Goal: Task Accomplishment & Management: Use online tool/utility

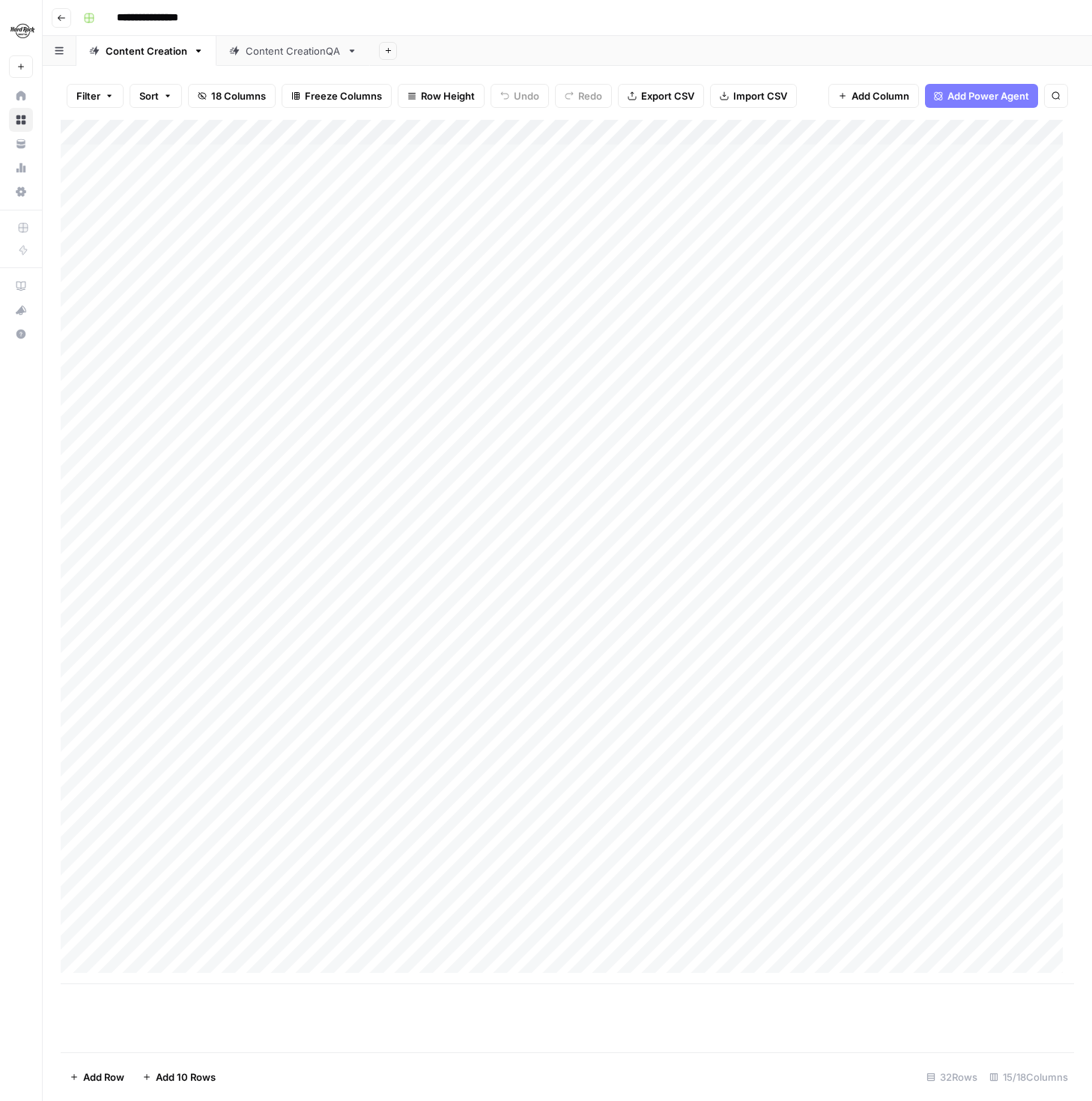
click at [28, 93] on link "Home" at bounding box center [21, 96] width 24 height 24
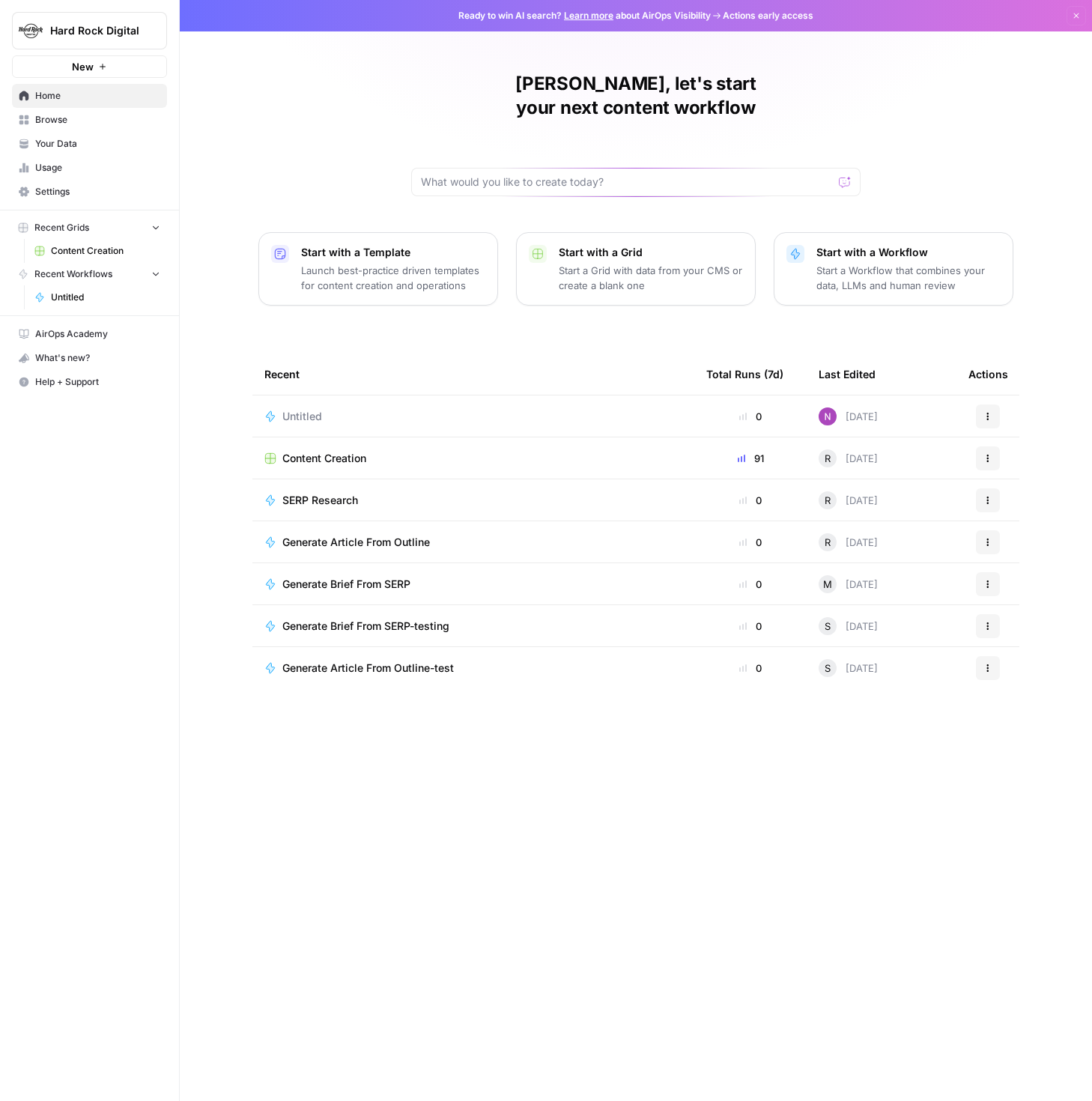
click at [54, 115] on span "Browse" at bounding box center [97, 120] width 125 height 14
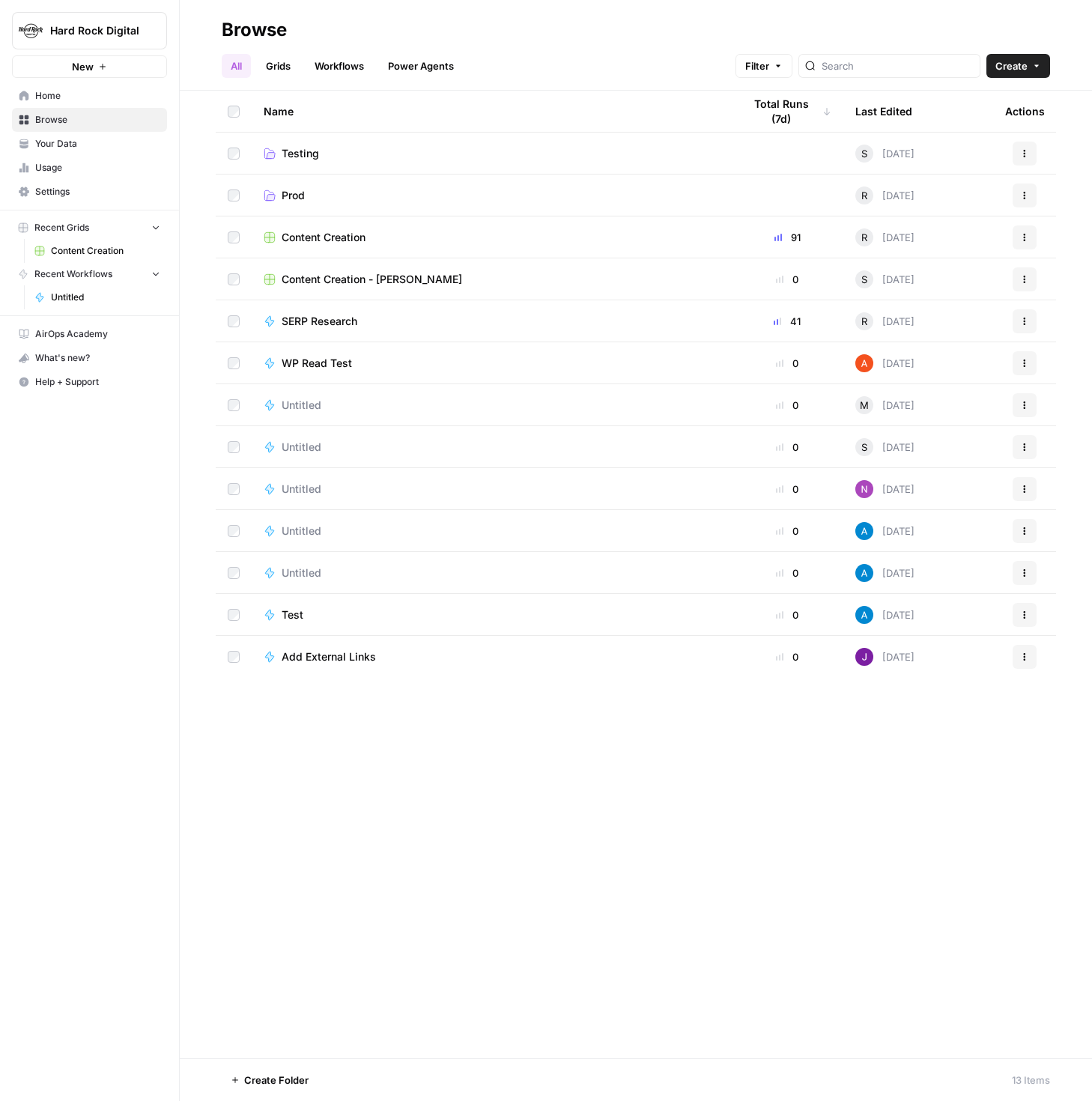
click at [74, 93] on span "Home" at bounding box center [97, 96] width 125 height 14
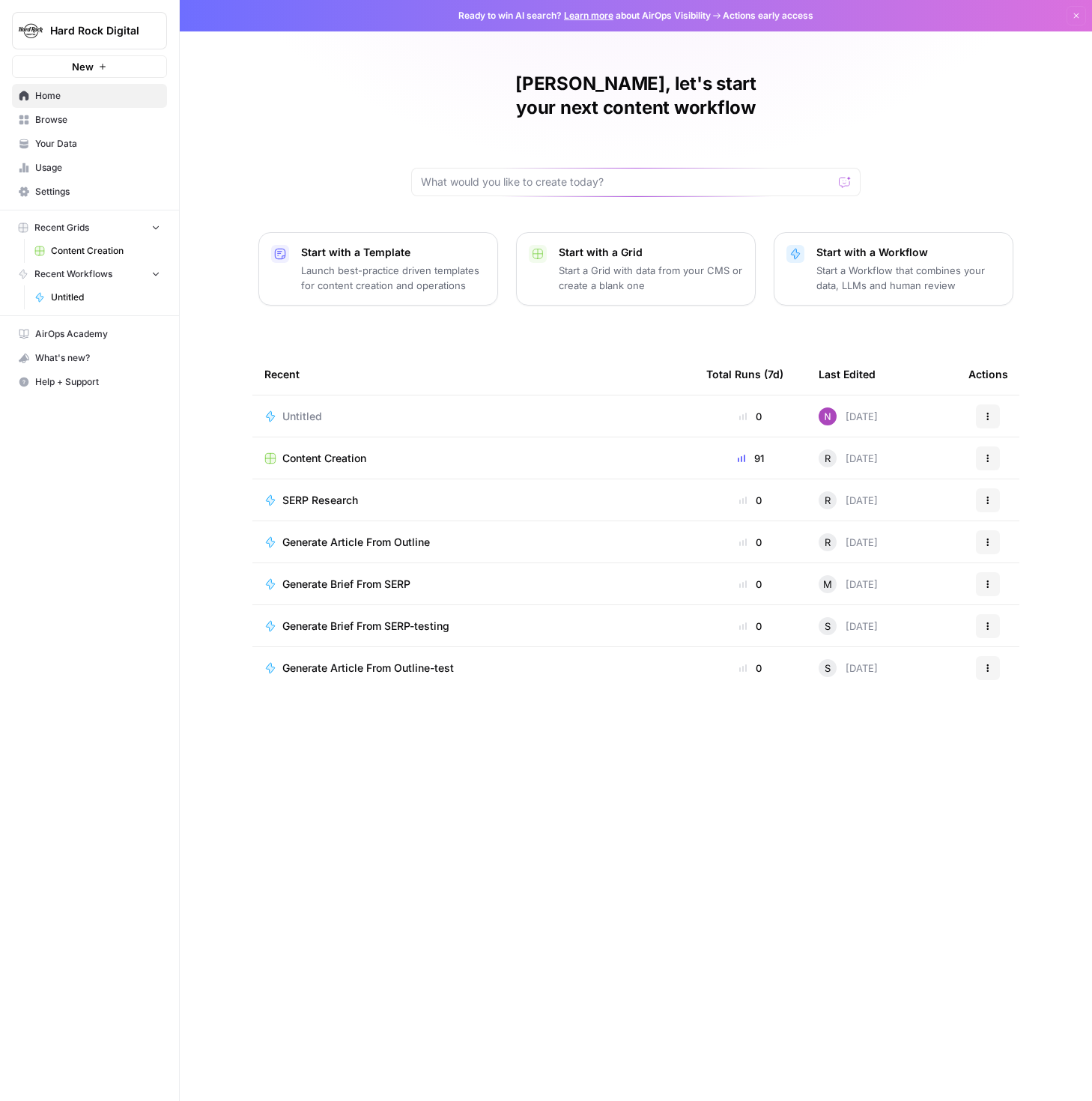
click at [61, 144] on span "Your Data" at bounding box center [97, 143] width 125 height 14
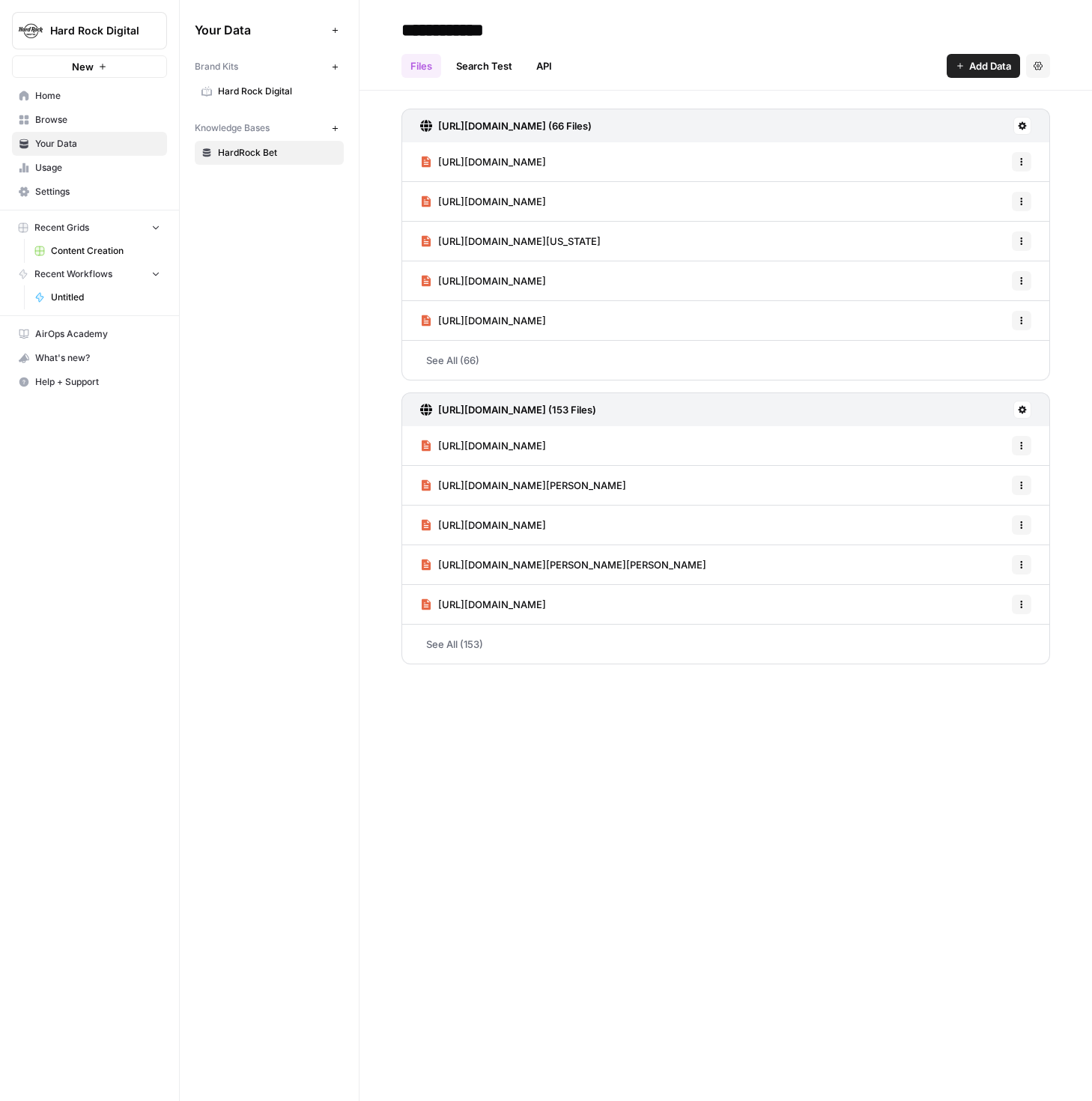
click at [284, 96] on span "Hard Rock Digital" at bounding box center [277, 91] width 119 height 14
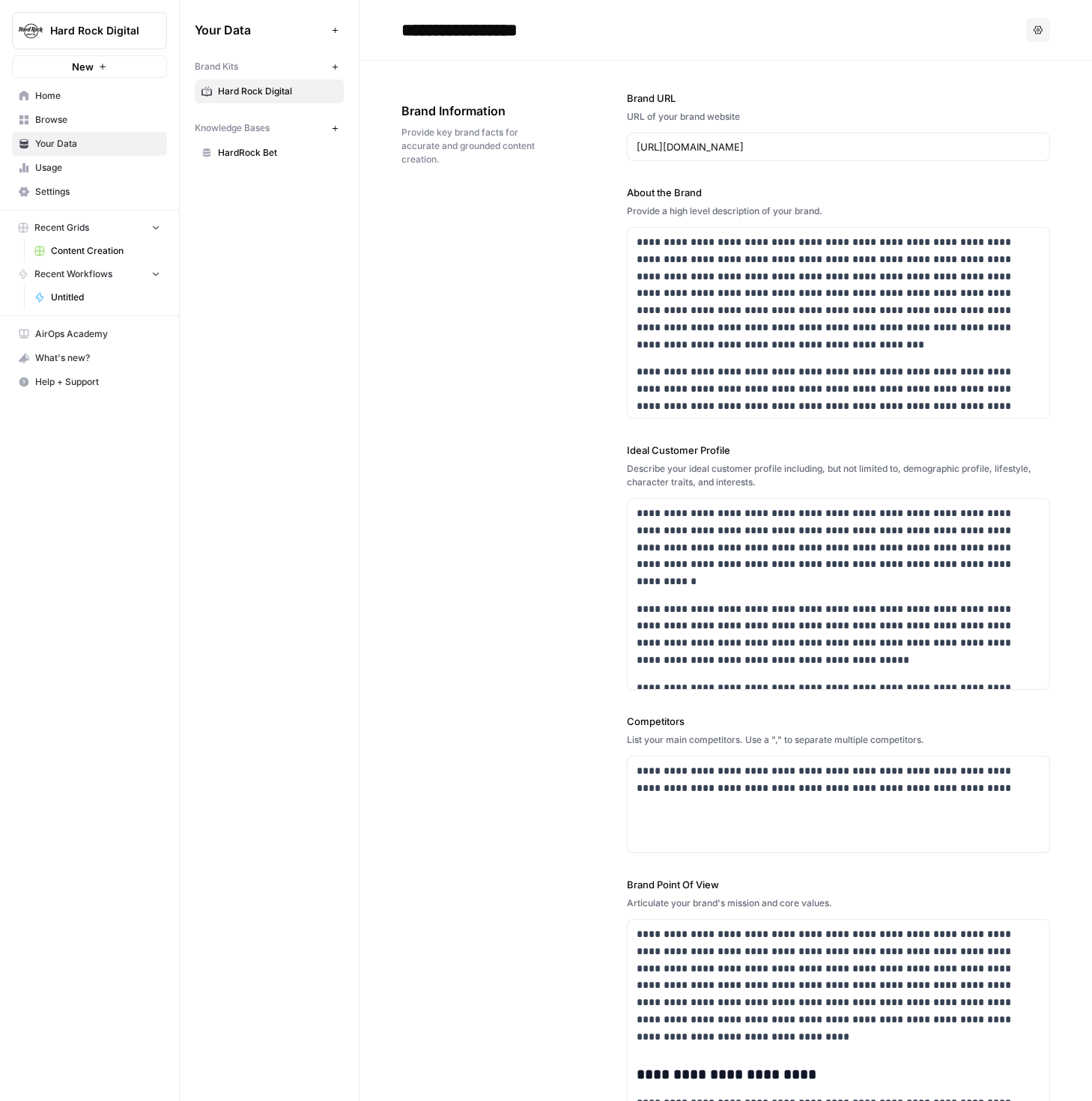
click at [67, 99] on span "Home" at bounding box center [97, 96] width 125 height 14
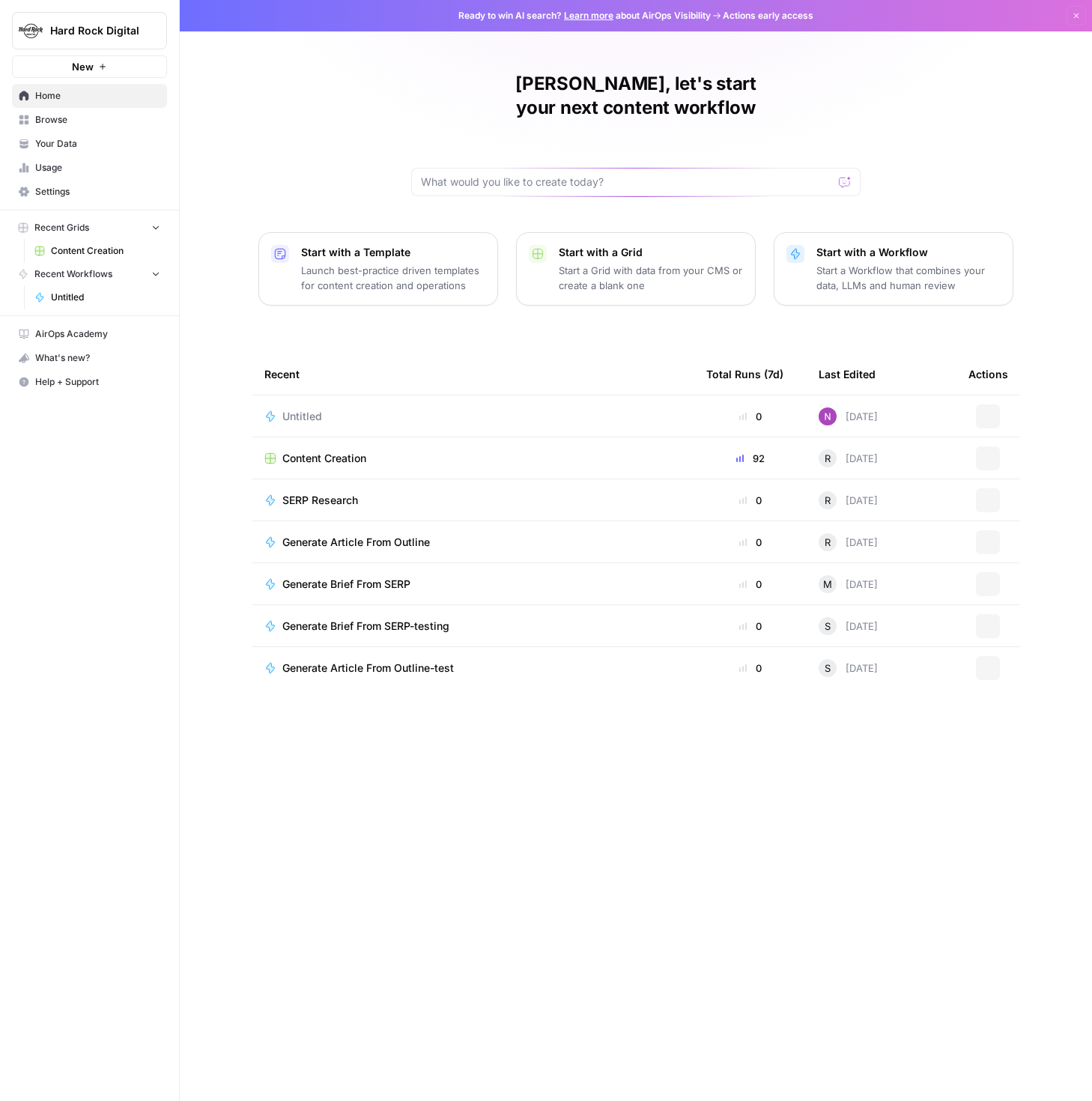
click at [70, 118] on span "Browse" at bounding box center [97, 120] width 125 height 14
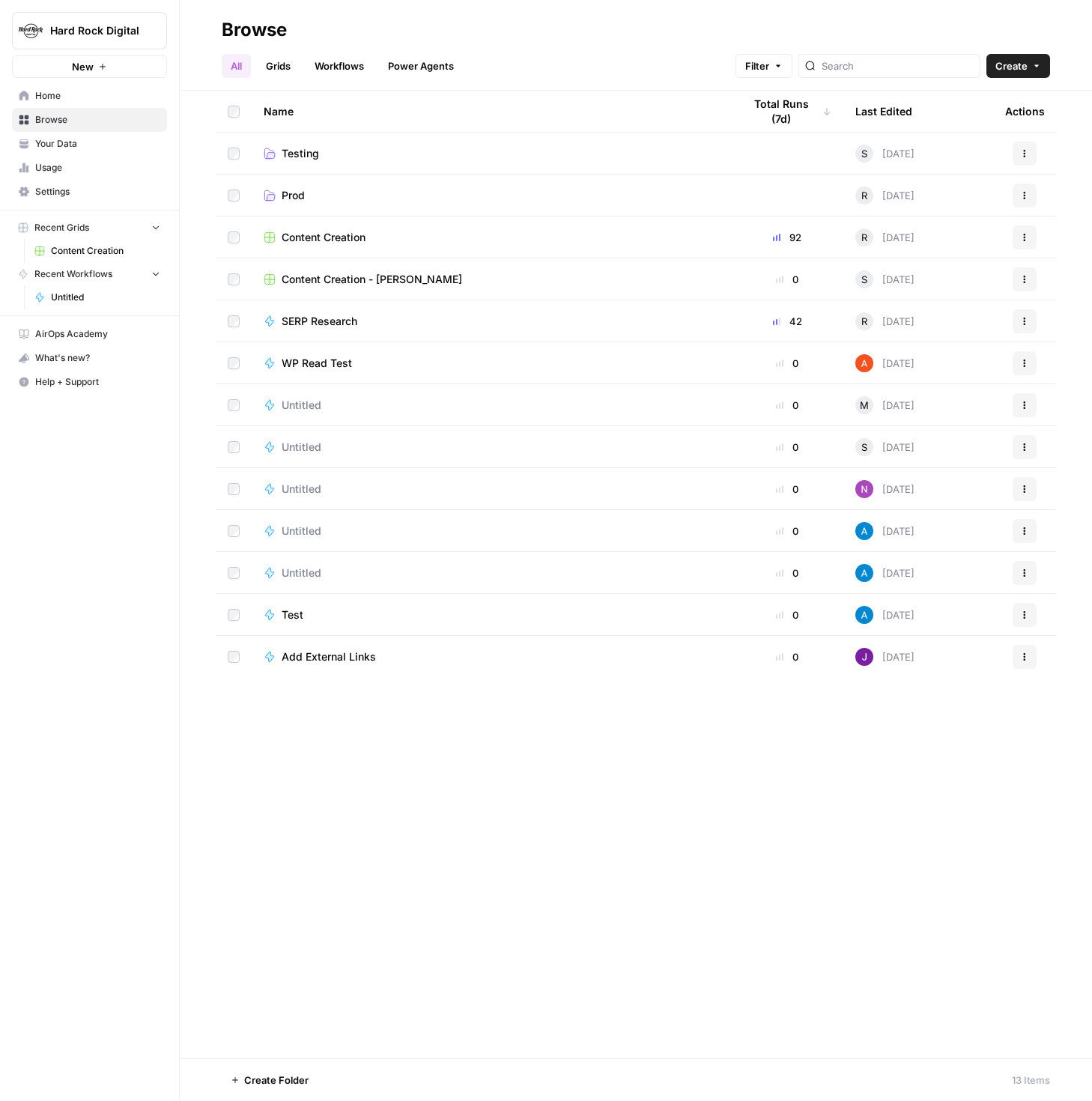
click at [324, 236] on span "Content Creation" at bounding box center [324, 237] width 84 height 15
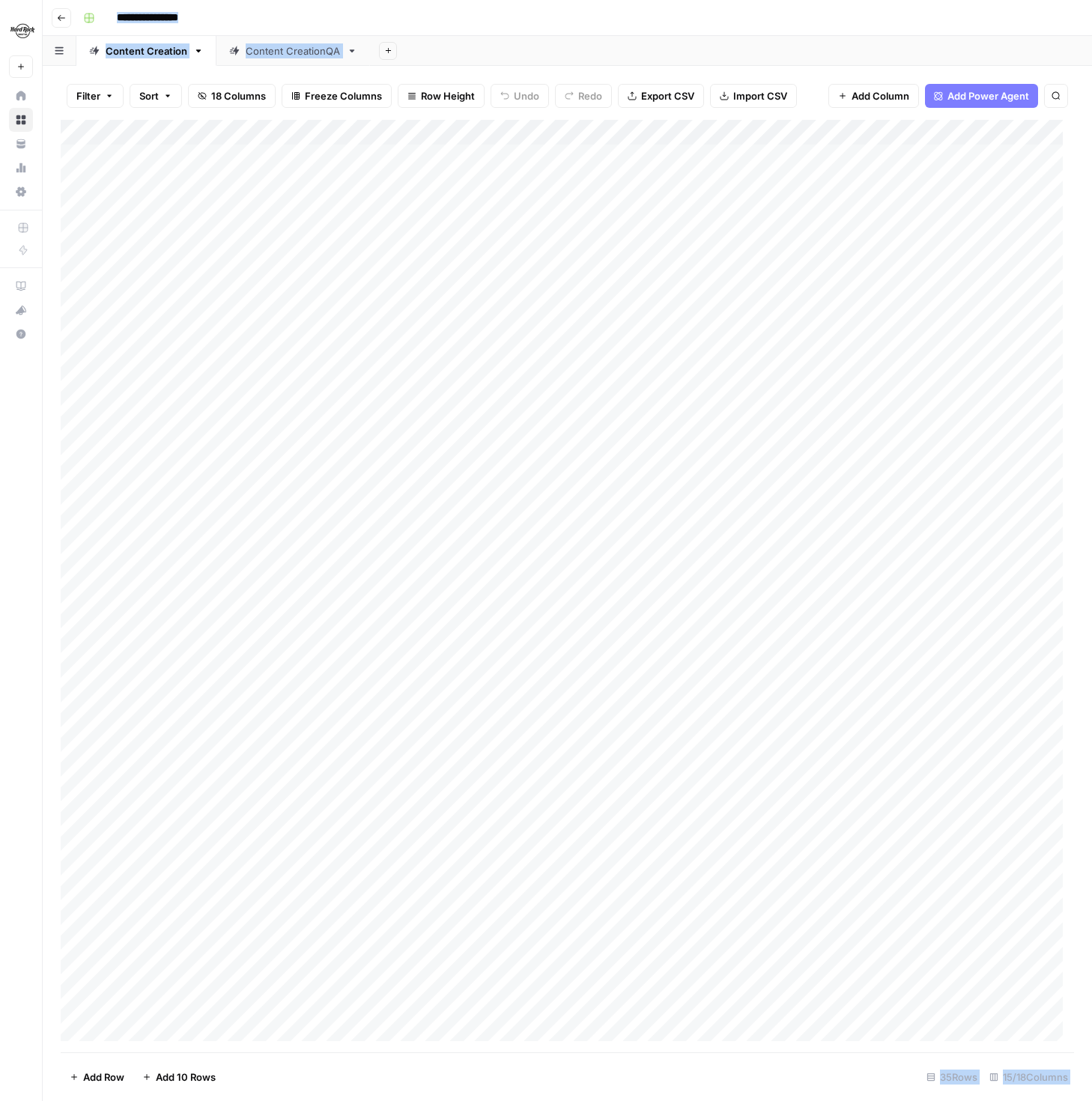
click at [275, 58] on link "Content CreationQA" at bounding box center [292, 50] width 153 height 30
click at [163, 53] on div "Content Creation" at bounding box center [146, 51] width 82 height 15
click at [202, 380] on button "button" at bounding box center [227, 386] width 227 height 26
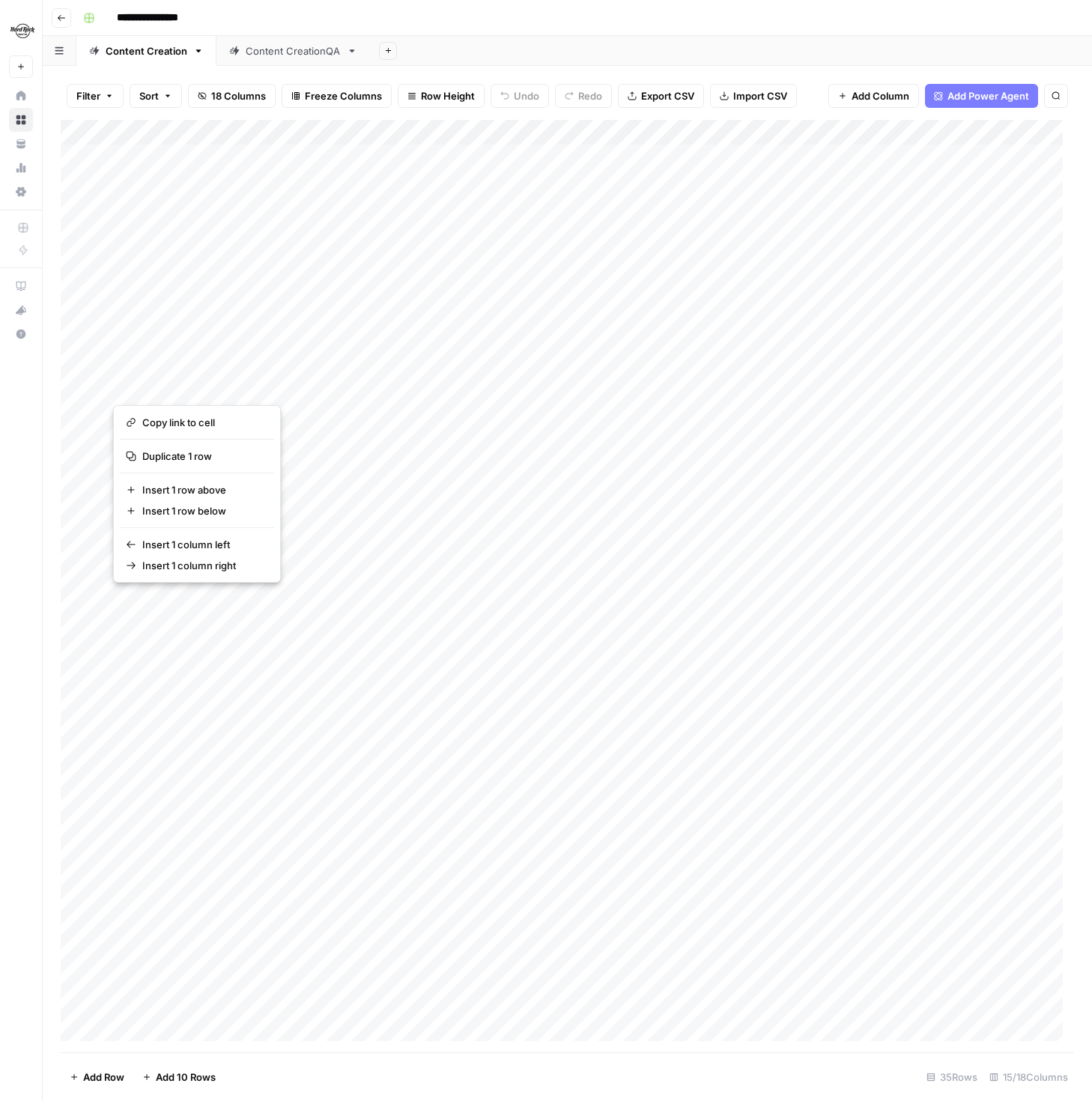
click at [552, 25] on div "**********" at bounding box center [577, 18] width 1000 height 24
click at [19, 90] on link "Home" at bounding box center [21, 96] width 24 height 24
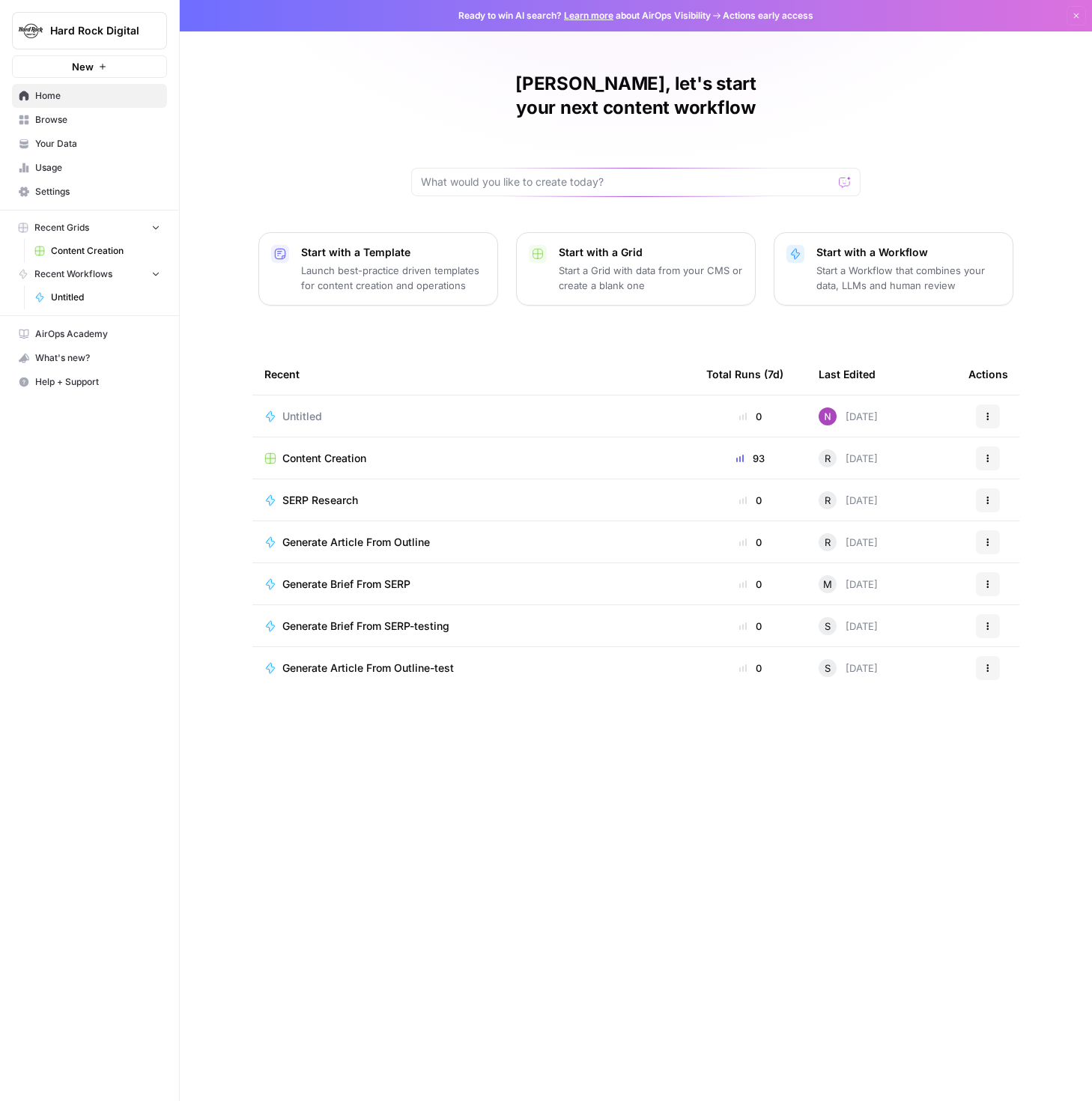
click at [40, 120] on span "Browse" at bounding box center [97, 120] width 125 height 14
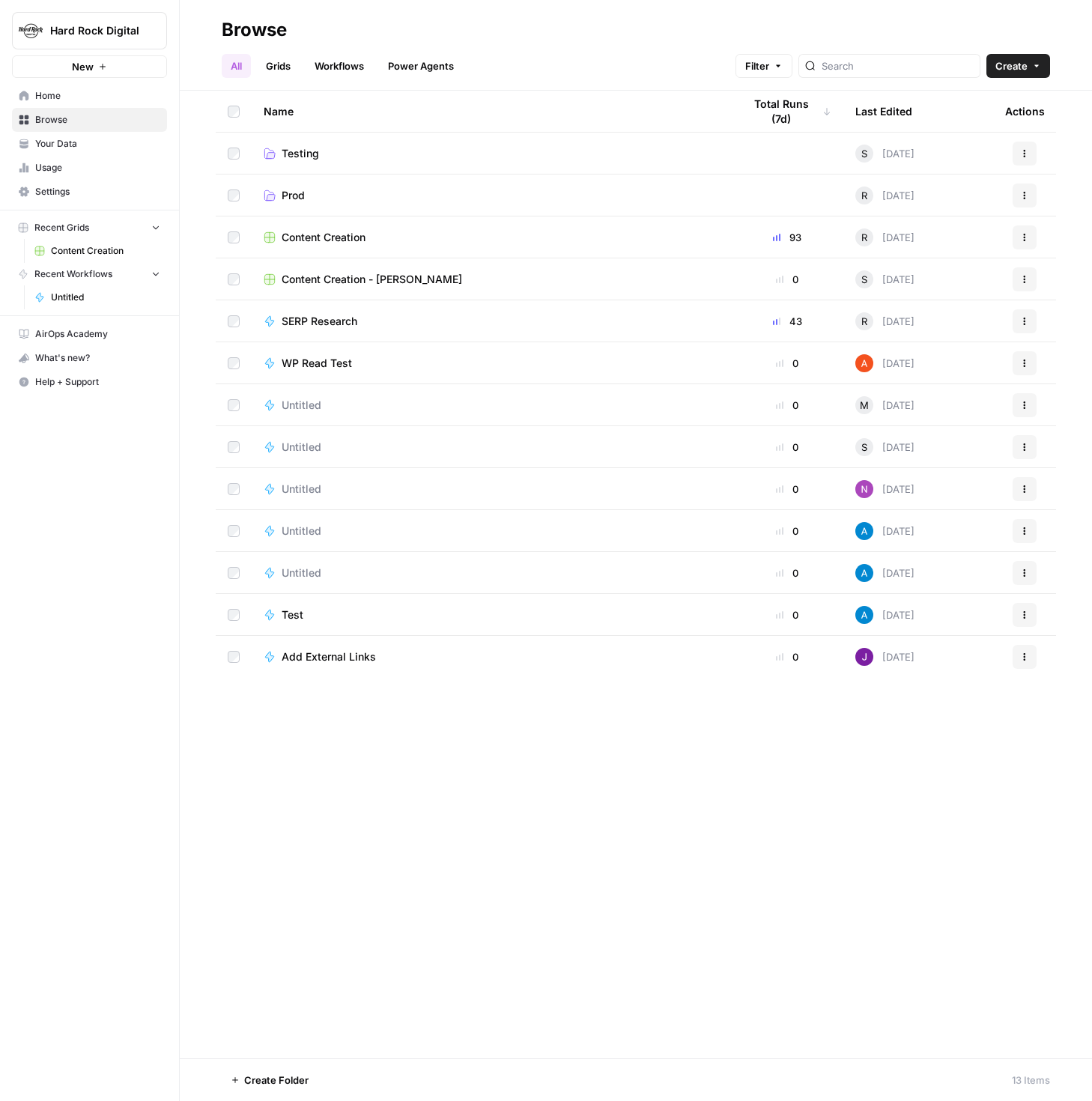
click at [299, 156] on span "Testing" at bounding box center [301, 153] width 37 height 15
click at [301, 152] on span "Testing" at bounding box center [301, 153] width 37 height 15
click at [319, 233] on span "Content Creation" at bounding box center [324, 237] width 84 height 15
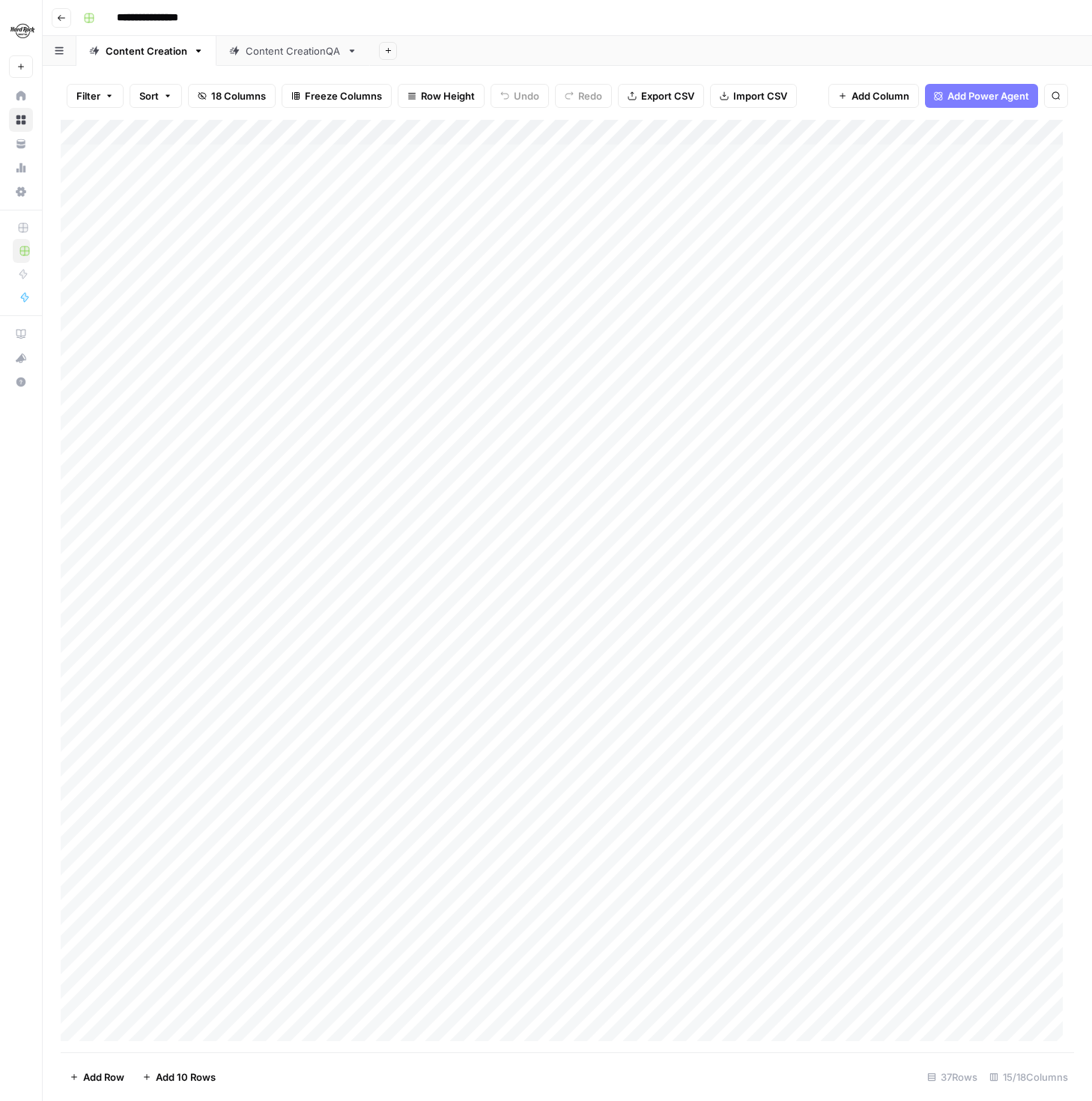
click at [215, 151] on div "Add Column" at bounding box center [567, 586] width 1013 height 932
click at [210, 152] on textarea "**********" at bounding box center [232, 158] width 240 height 21
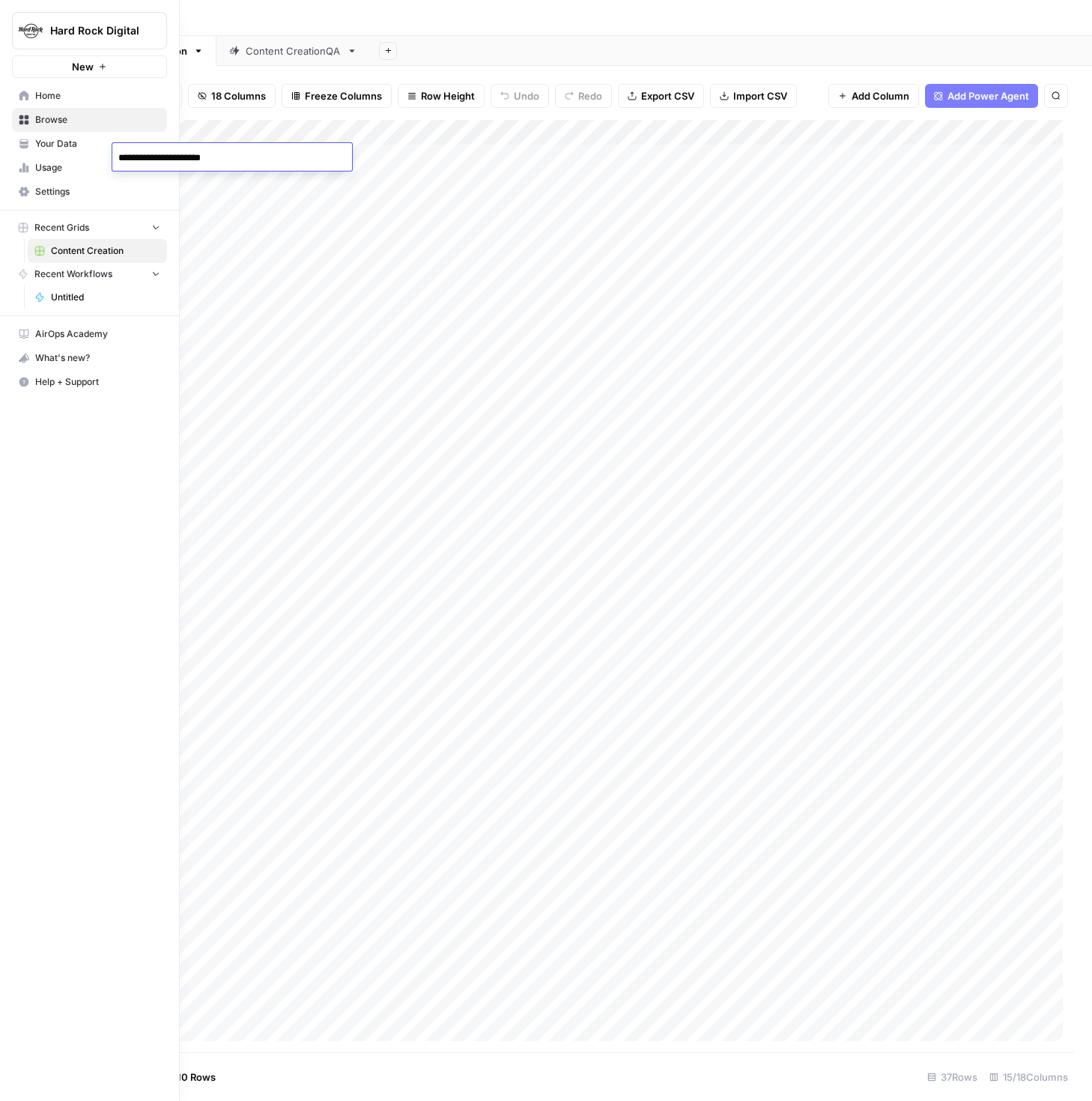
click at [22, 189] on icon at bounding box center [23, 191] width 11 height 10
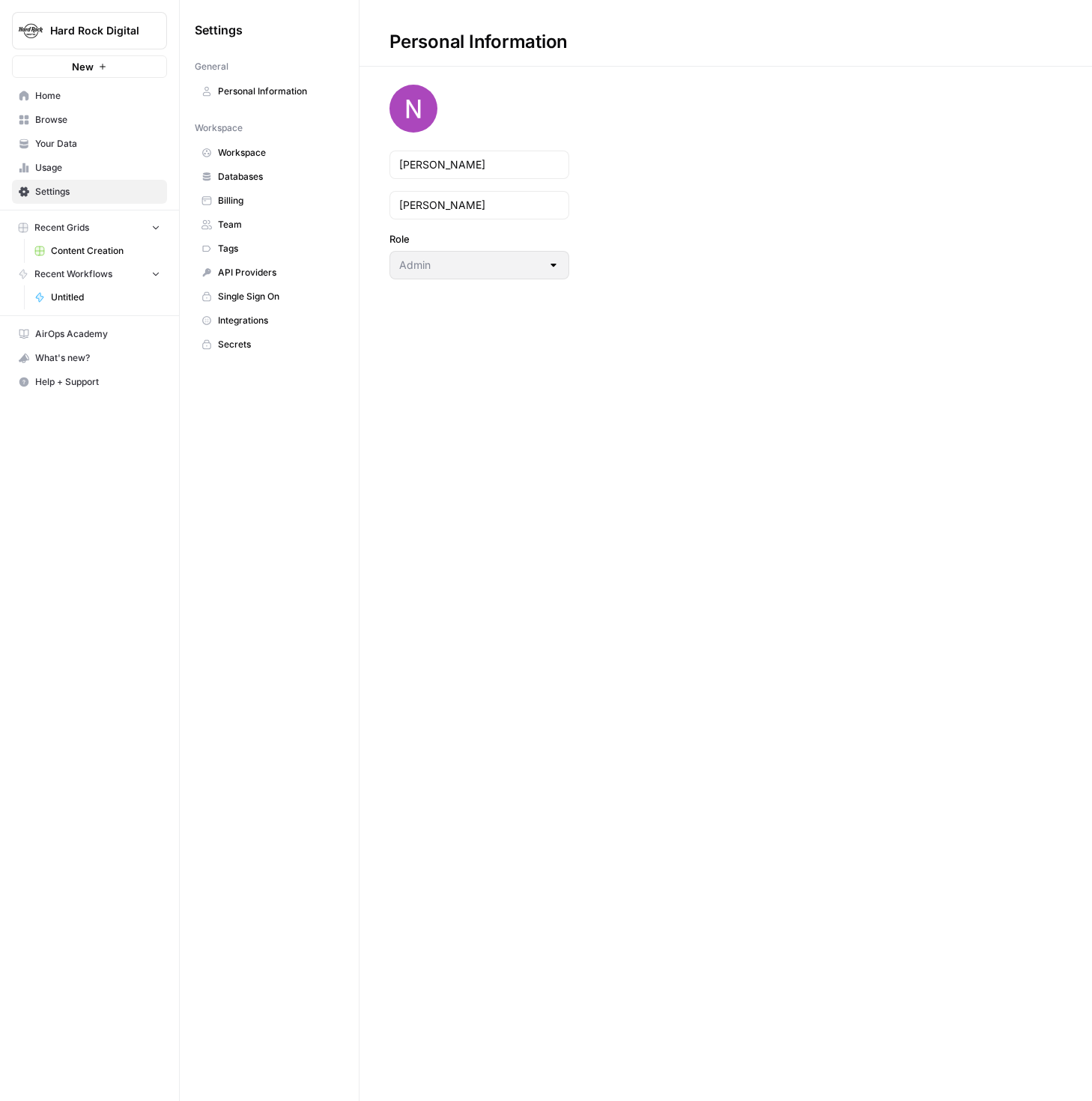
click at [55, 170] on span "Usage" at bounding box center [97, 168] width 125 height 14
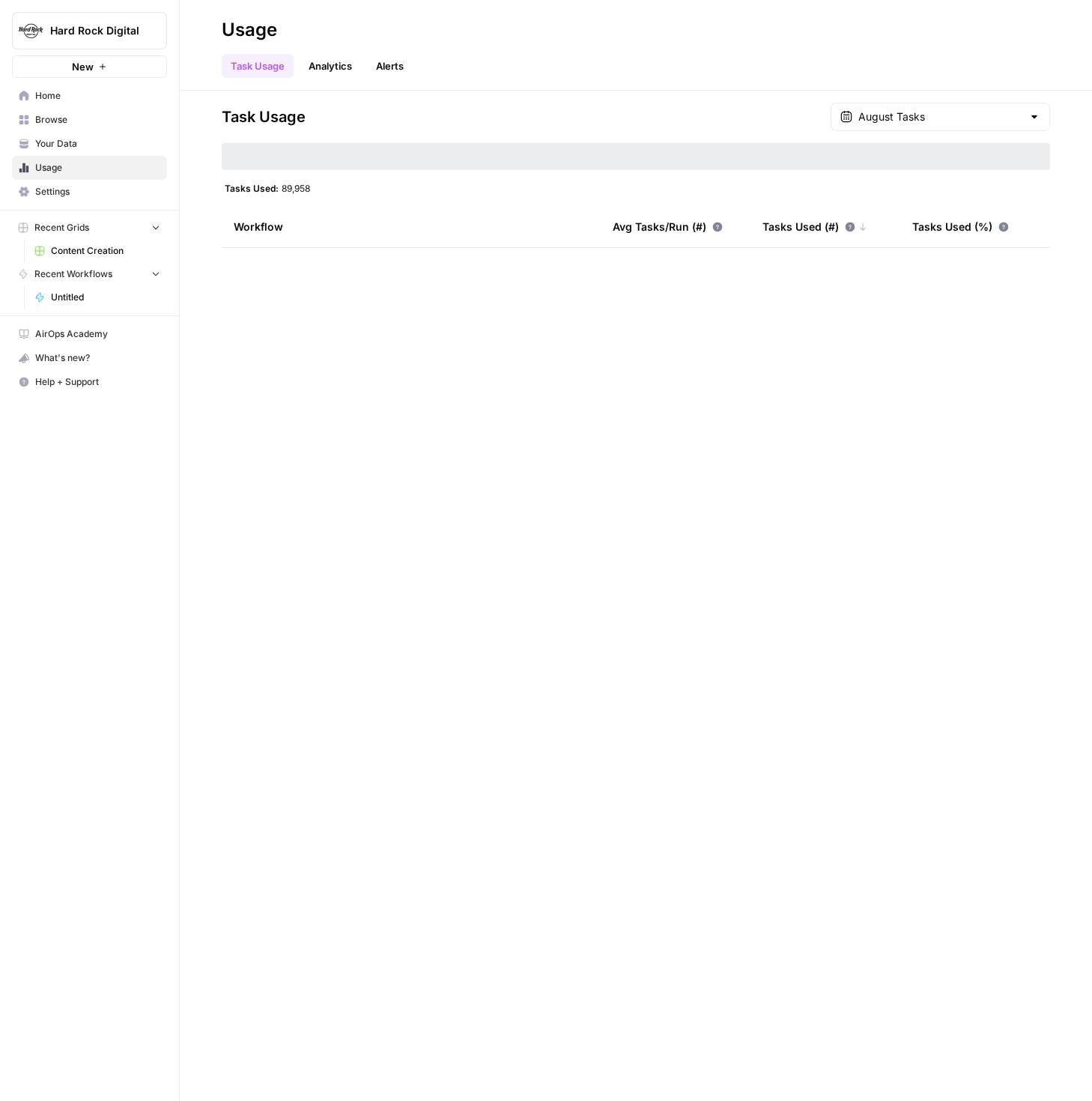
click at [62, 143] on span "Your Data" at bounding box center [97, 143] width 125 height 14
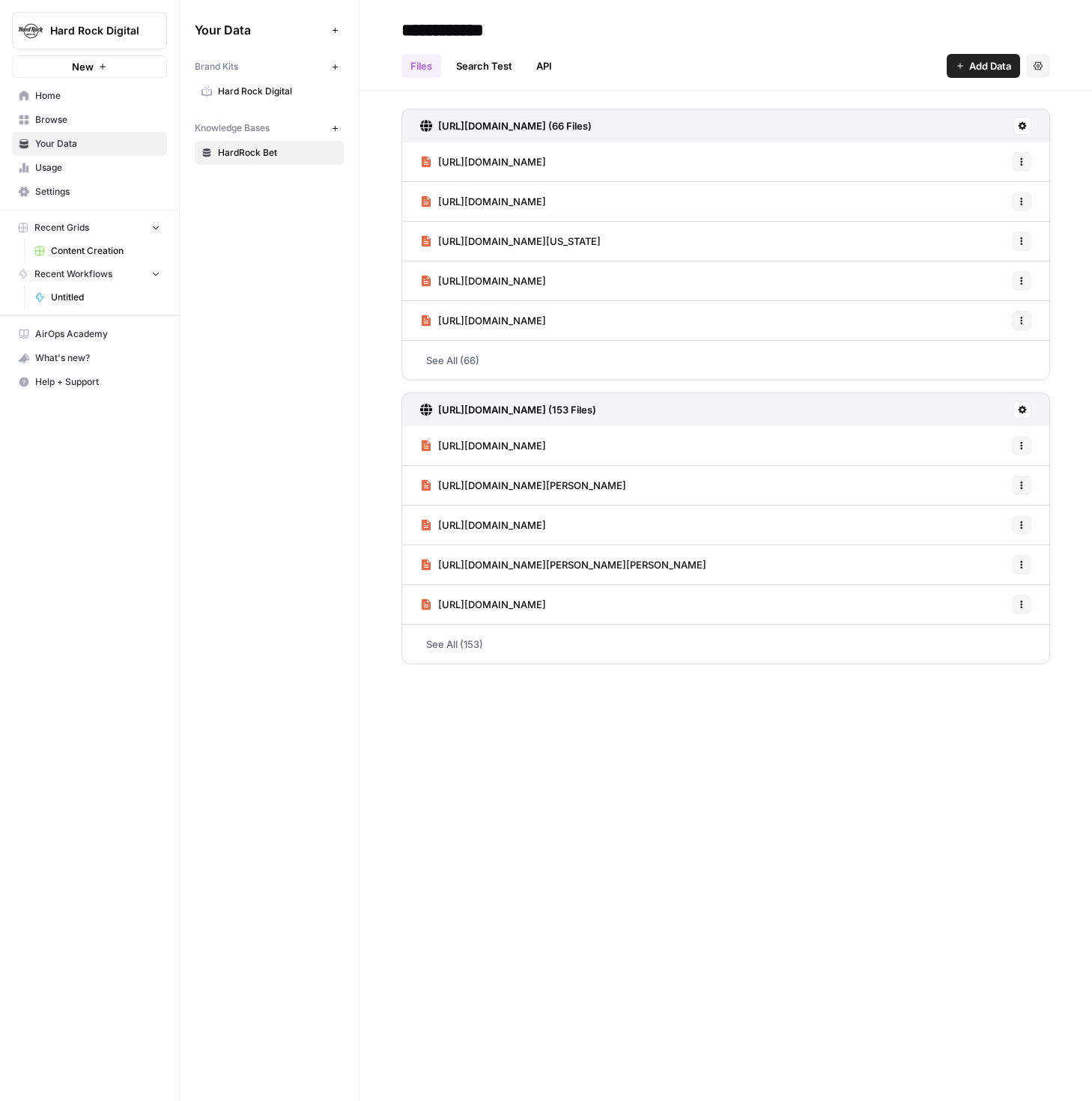
click at [64, 163] on span "Usage" at bounding box center [97, 168] width 125 height 14
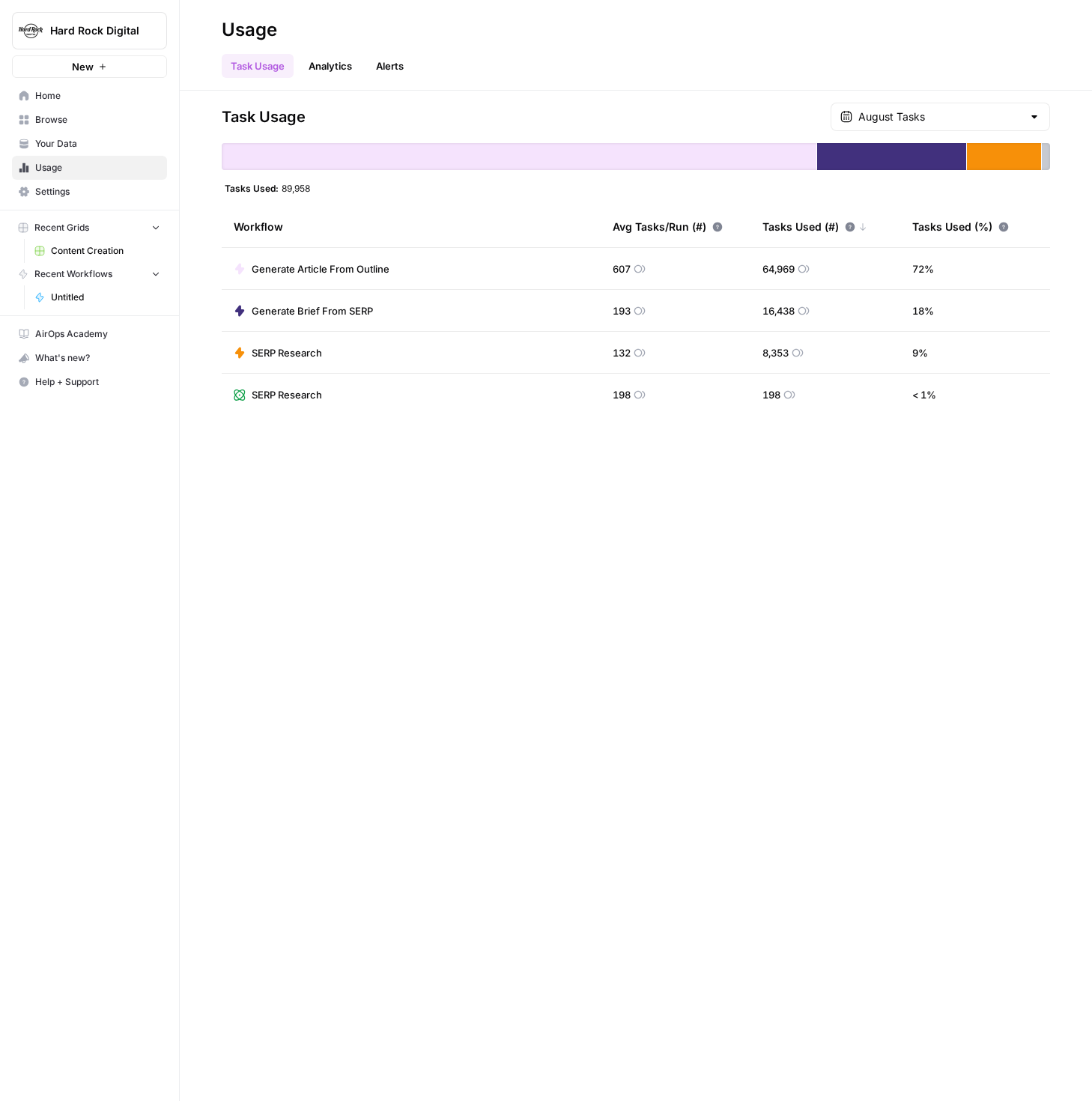
click at [300, 266] on span "Generate Article From Outline" at bounding box center [321, 269] width 138 height 15
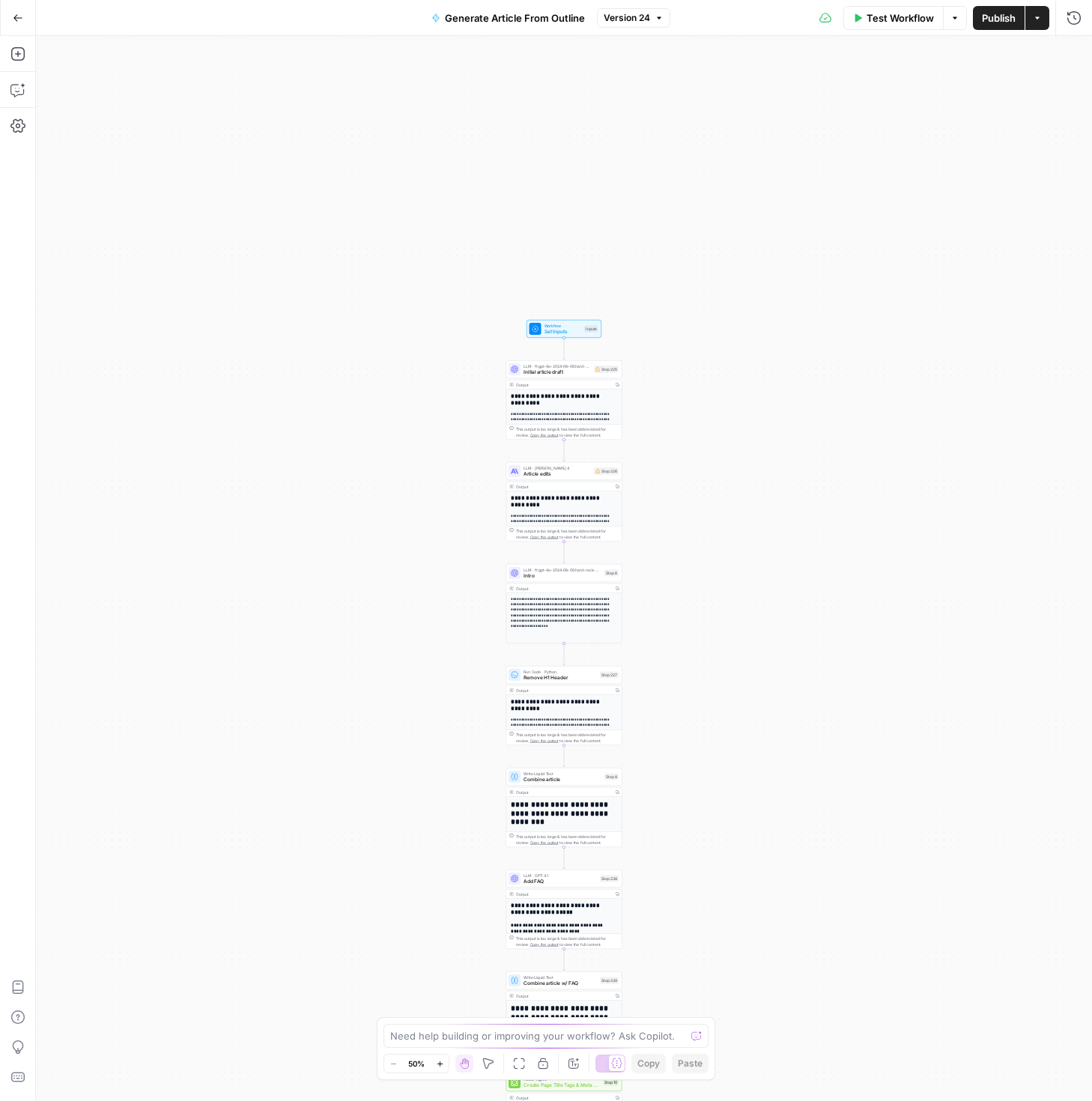
click at [17, 29] on button "Go Back" at bounding box center [18, 18] width 27 height 27
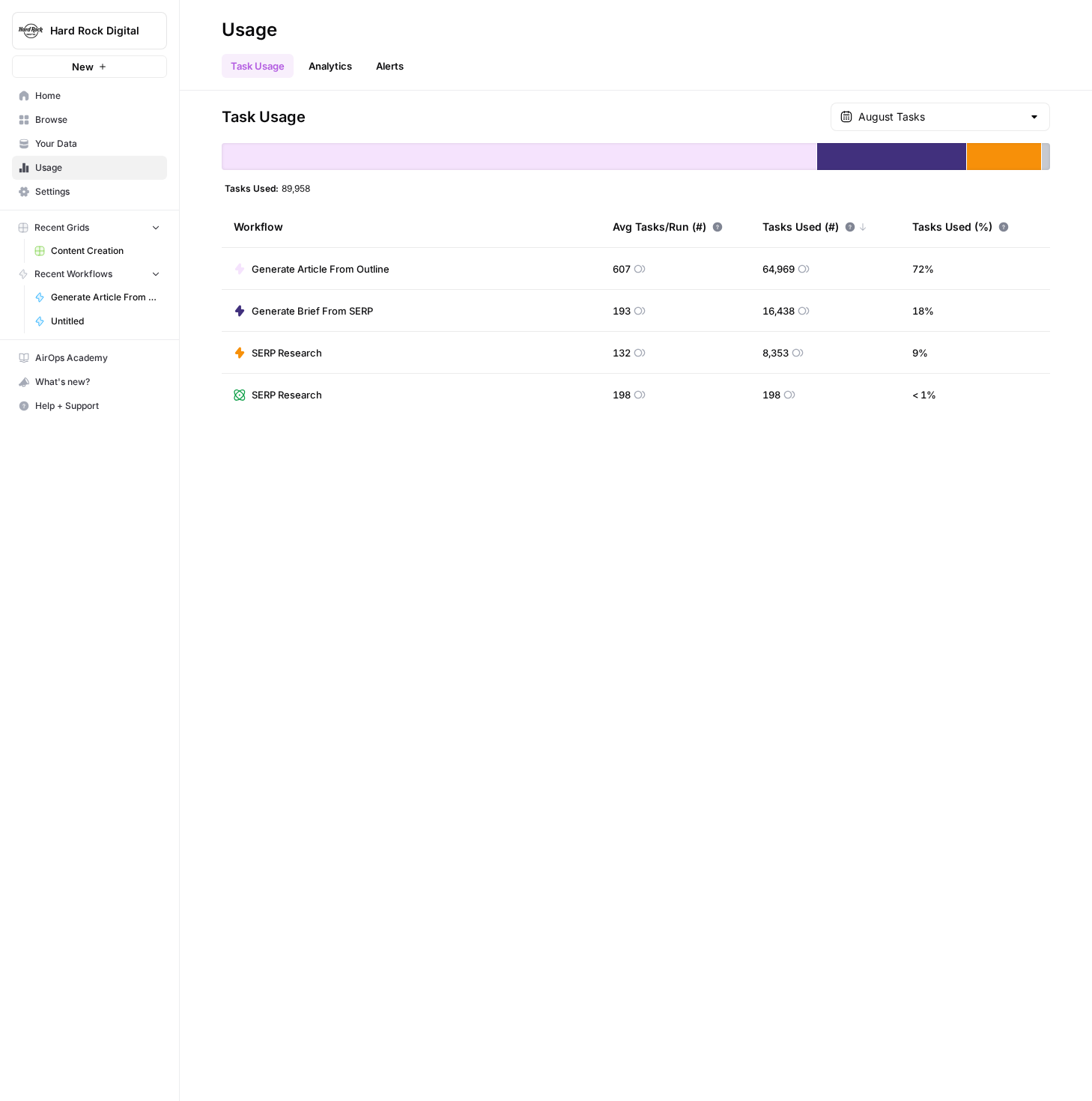
click at [63, 163] on span "Usage" at bounding box center [97, 168] width 125 height 14
click at [54, 146] on span "Your Data" at bounding box center [97, 143] width 125 height 14
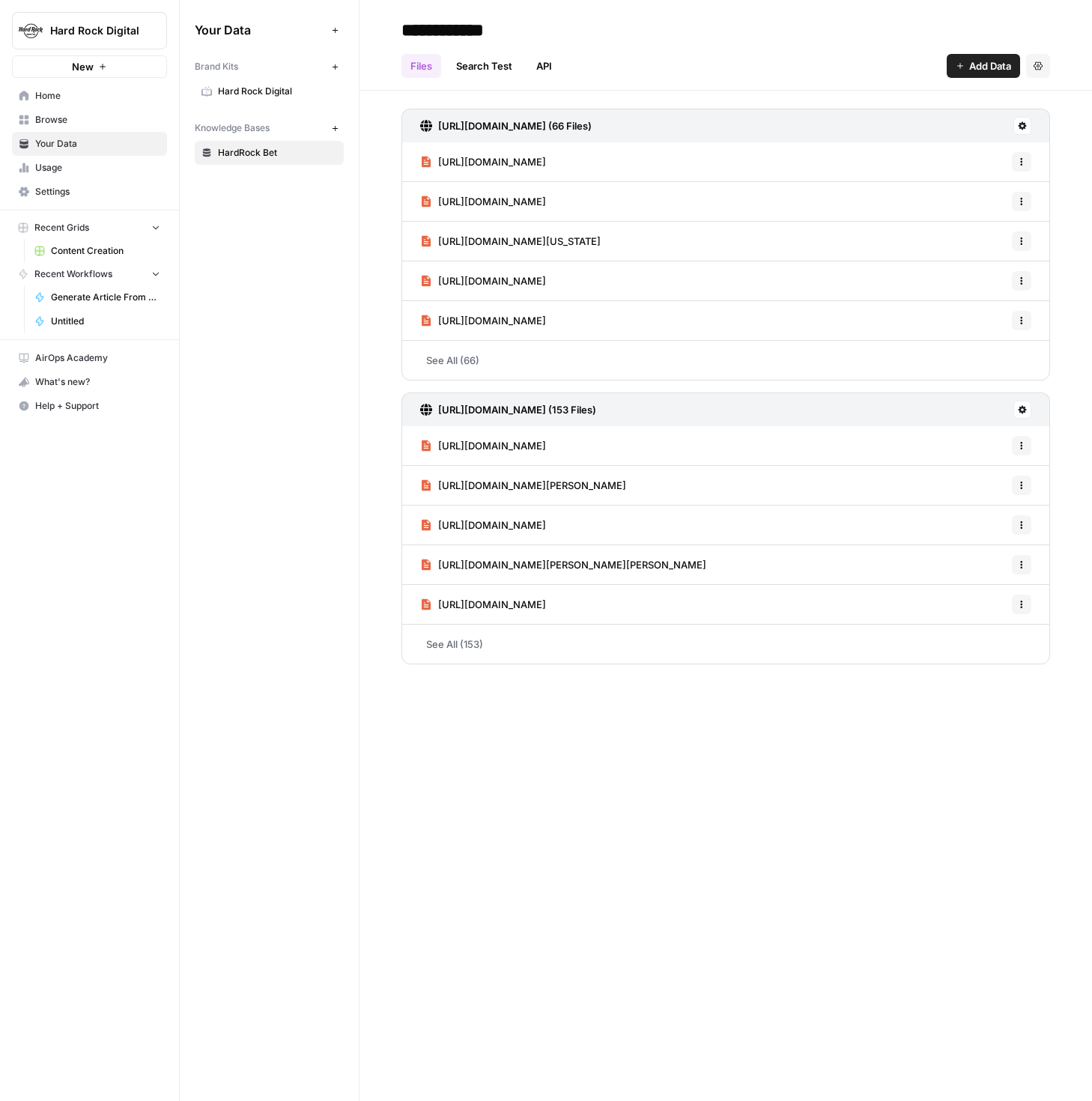
click at [46, 113] on span "Browse" at bounding box center [97, 120] width 125 height 14
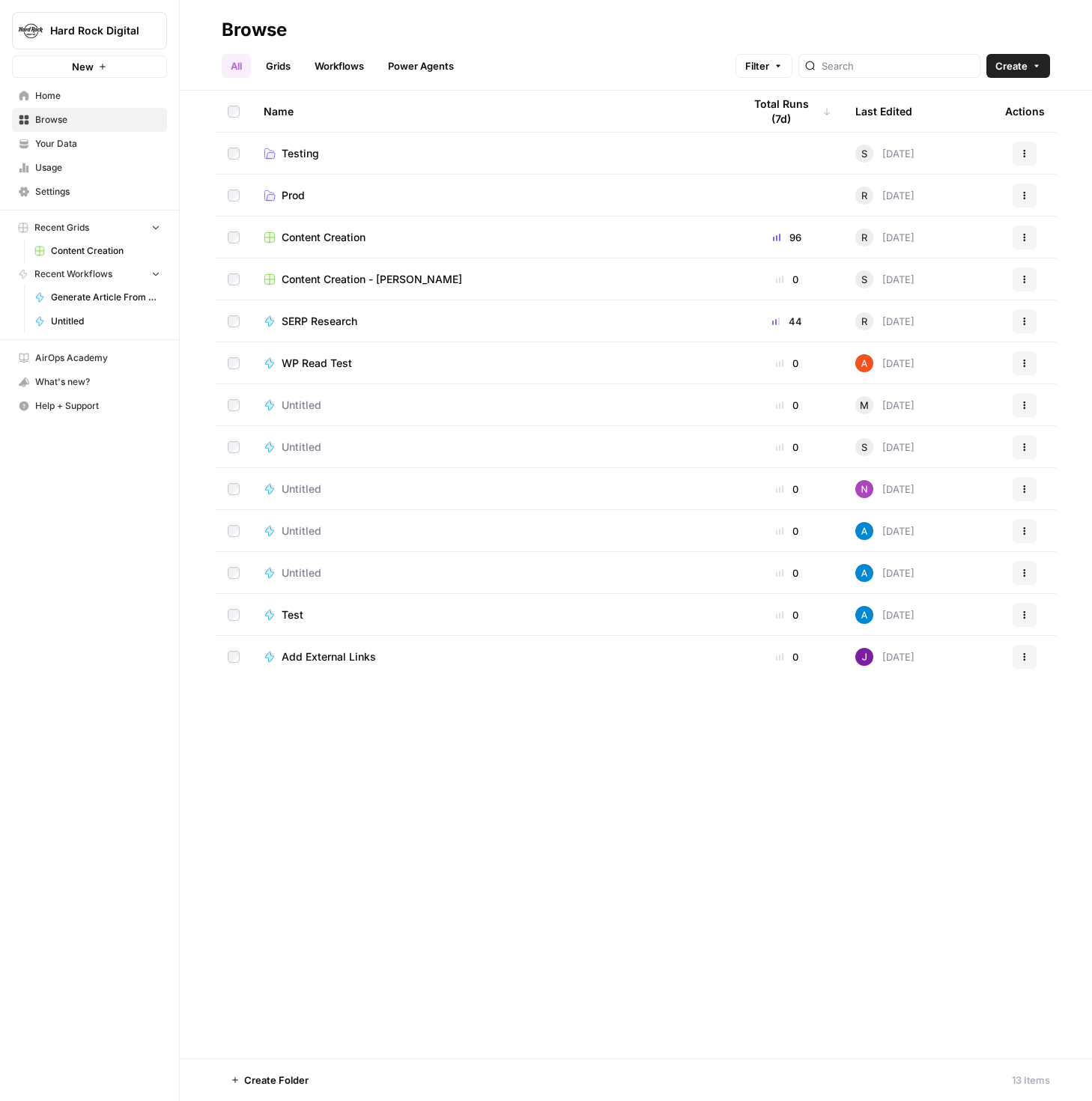
click at [352, 70] on link "Workflows" at bounding box center [339, 66] width 67 height 24
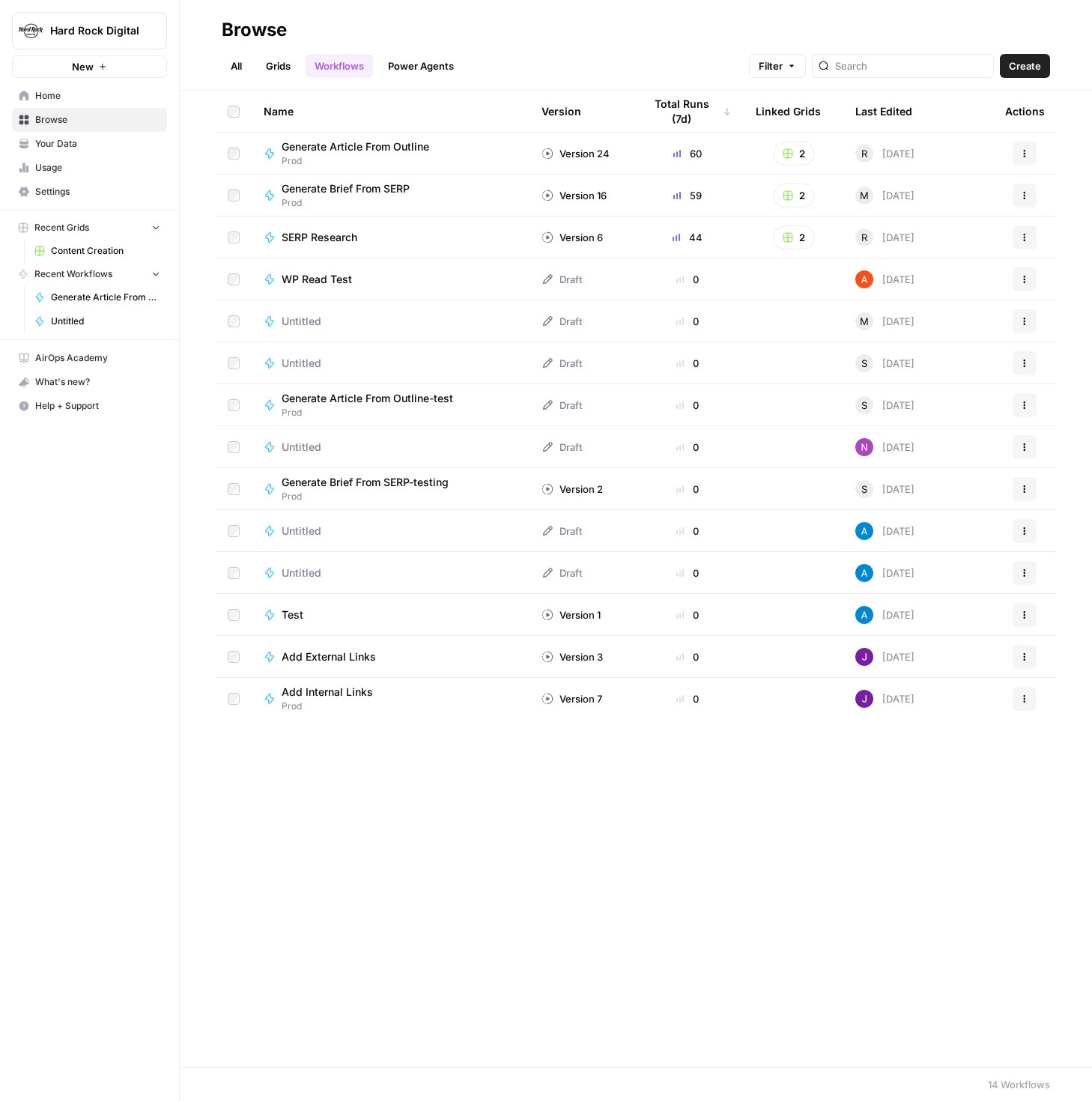
drag, startPoint x: 471, startPoint y: 913, endPoint x: 419, endPoint y: 758, distance: 163.5
click at [471, 913] on div "Name Version Total Runs (7d) Linked Grids Last Edited Actions Generate Article …" at bounding box center [636, 578] width 912 height 976
click at [64, 91] on span "Home" at bounding box center [97, 96] width 125 height 14
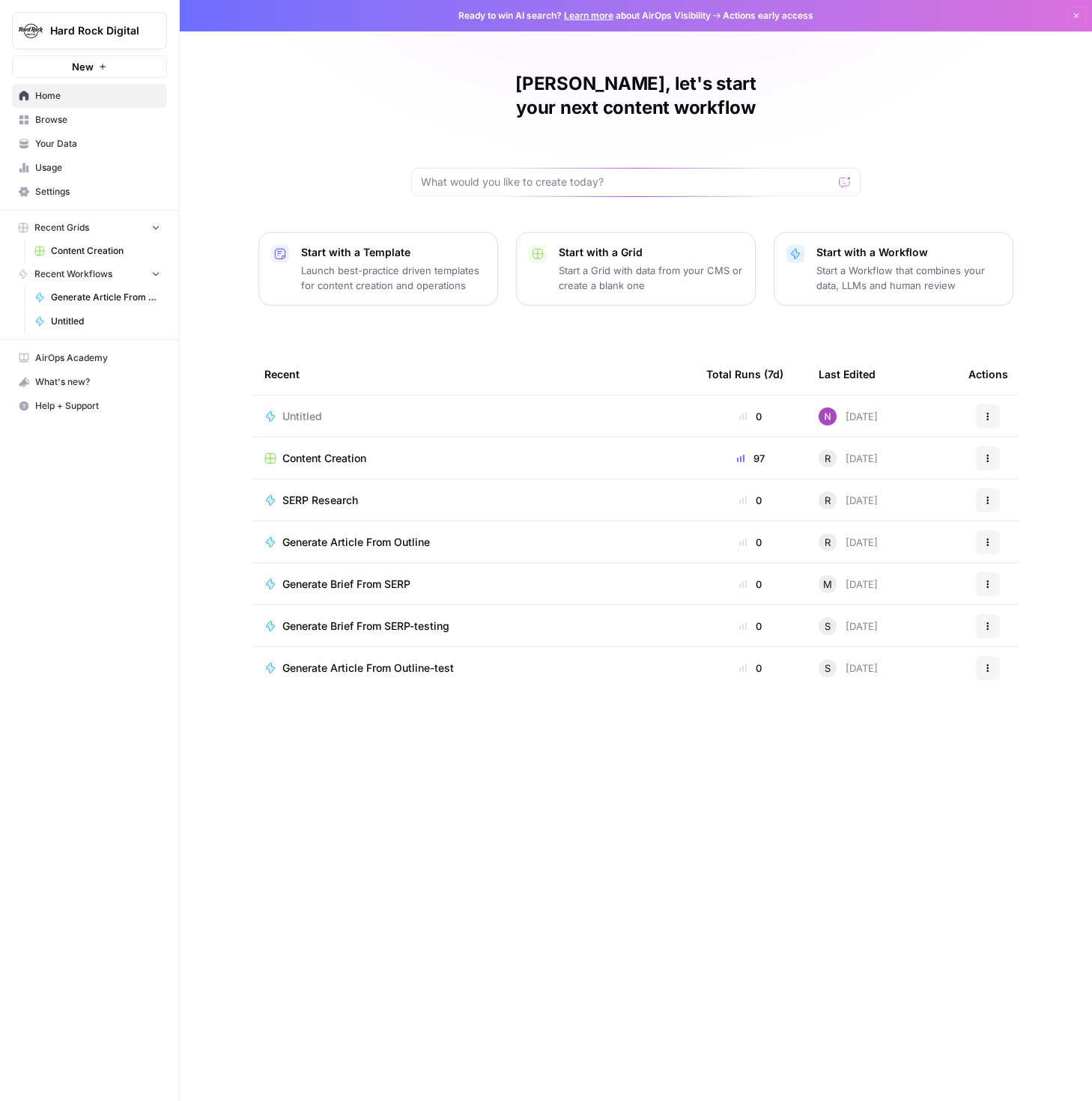
click at [74, 126] on link "Browse" at bounding box center [89, 120] width 155 height 24
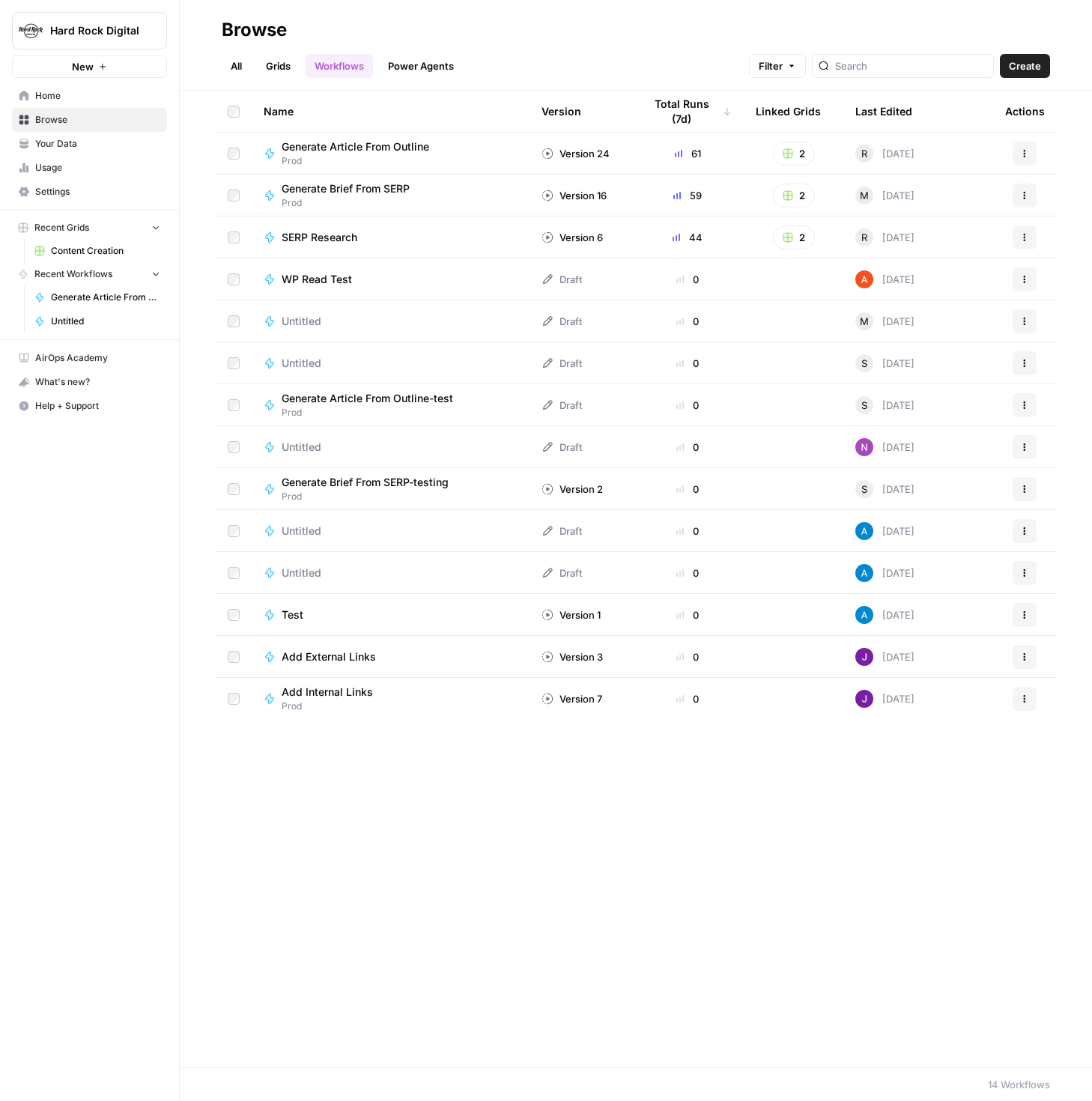
click at [296, 234] on span "SERP Research" at bounding box center [319, 237] width 75 height 15
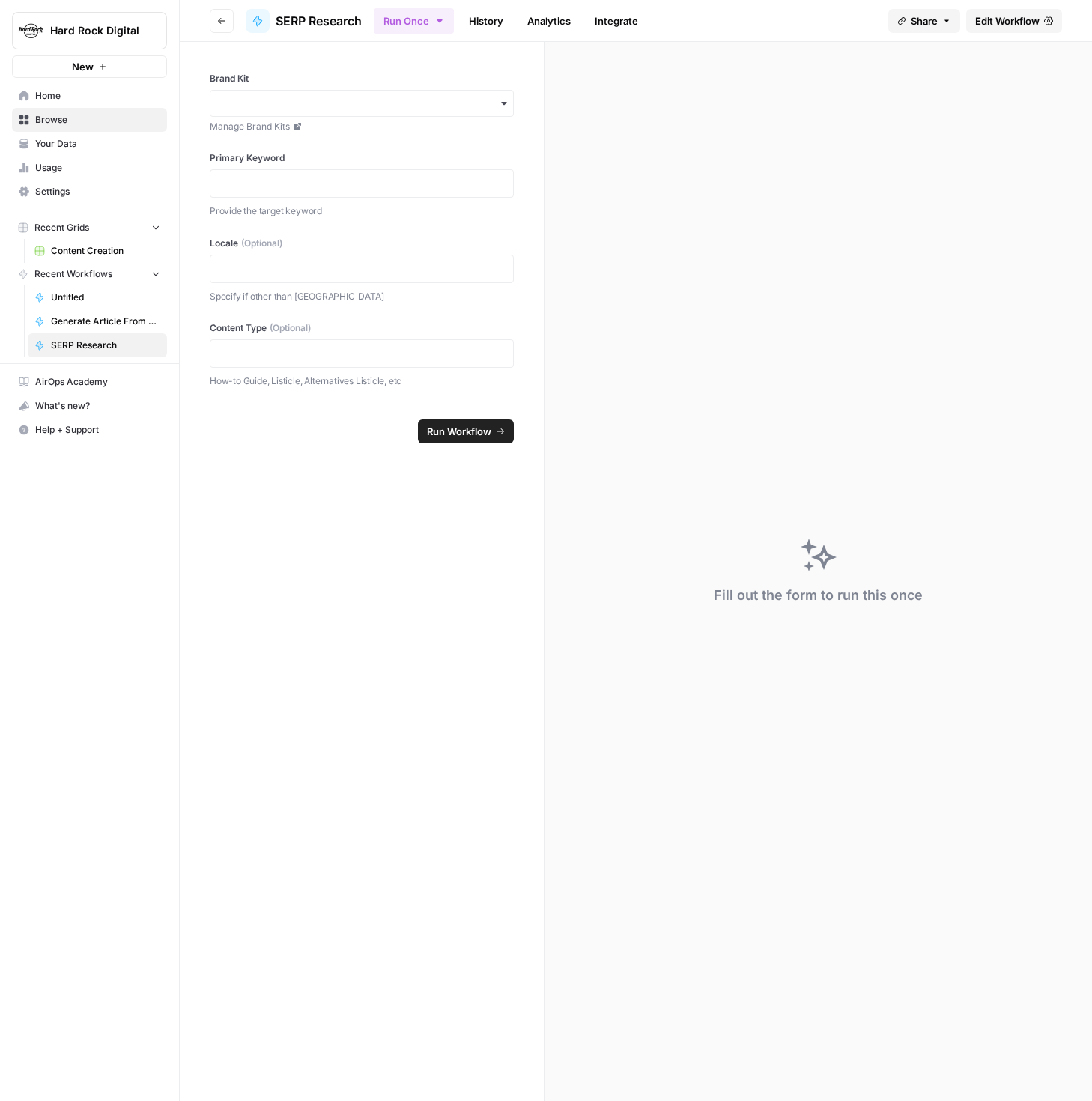
click at [67, 119] on span "Browse" at bounding box center [97, 120] width 125 height 14
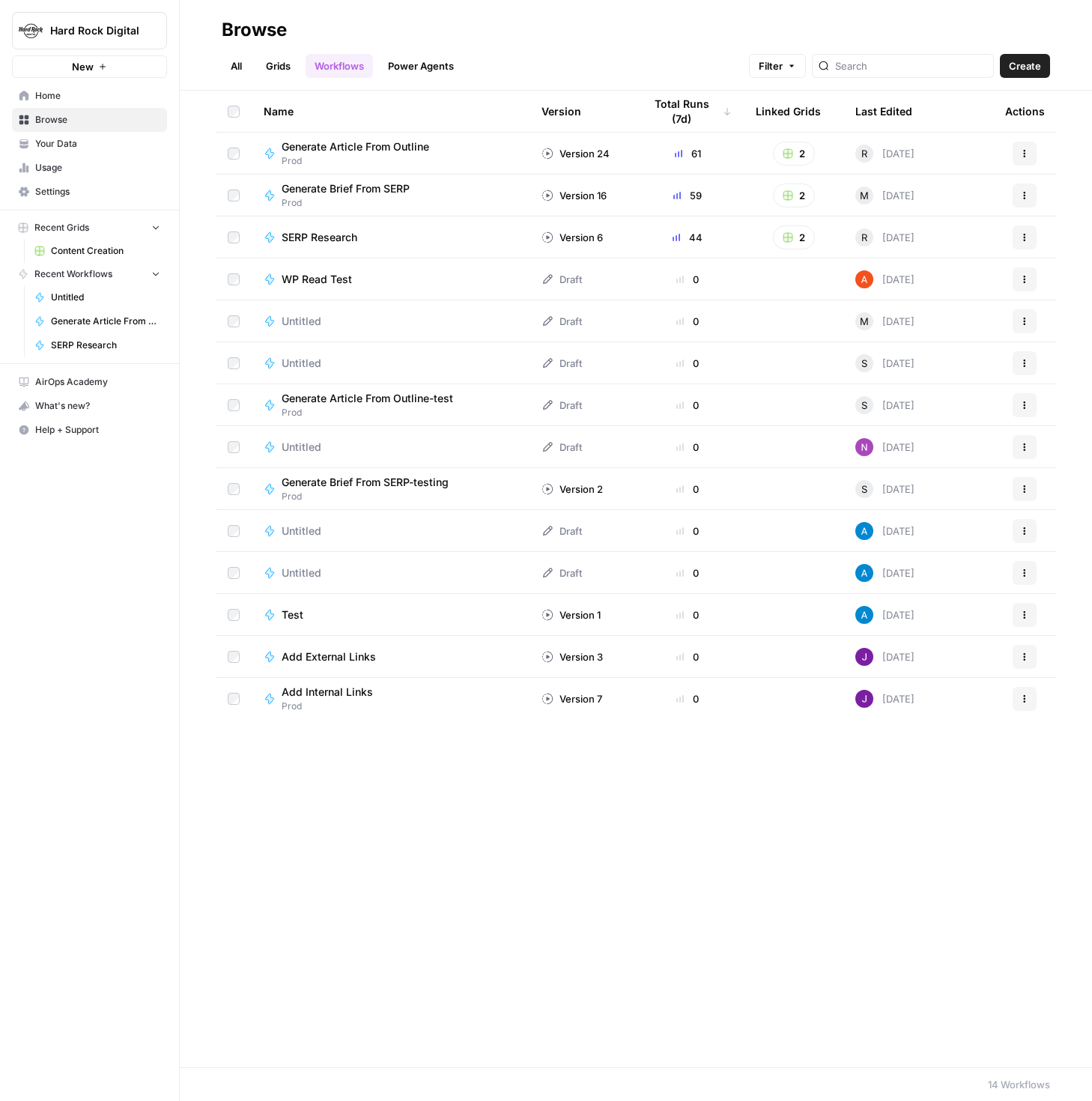
click at [279, 66] on link "Grids" at bounding box center [278, 66] width 43 height 24
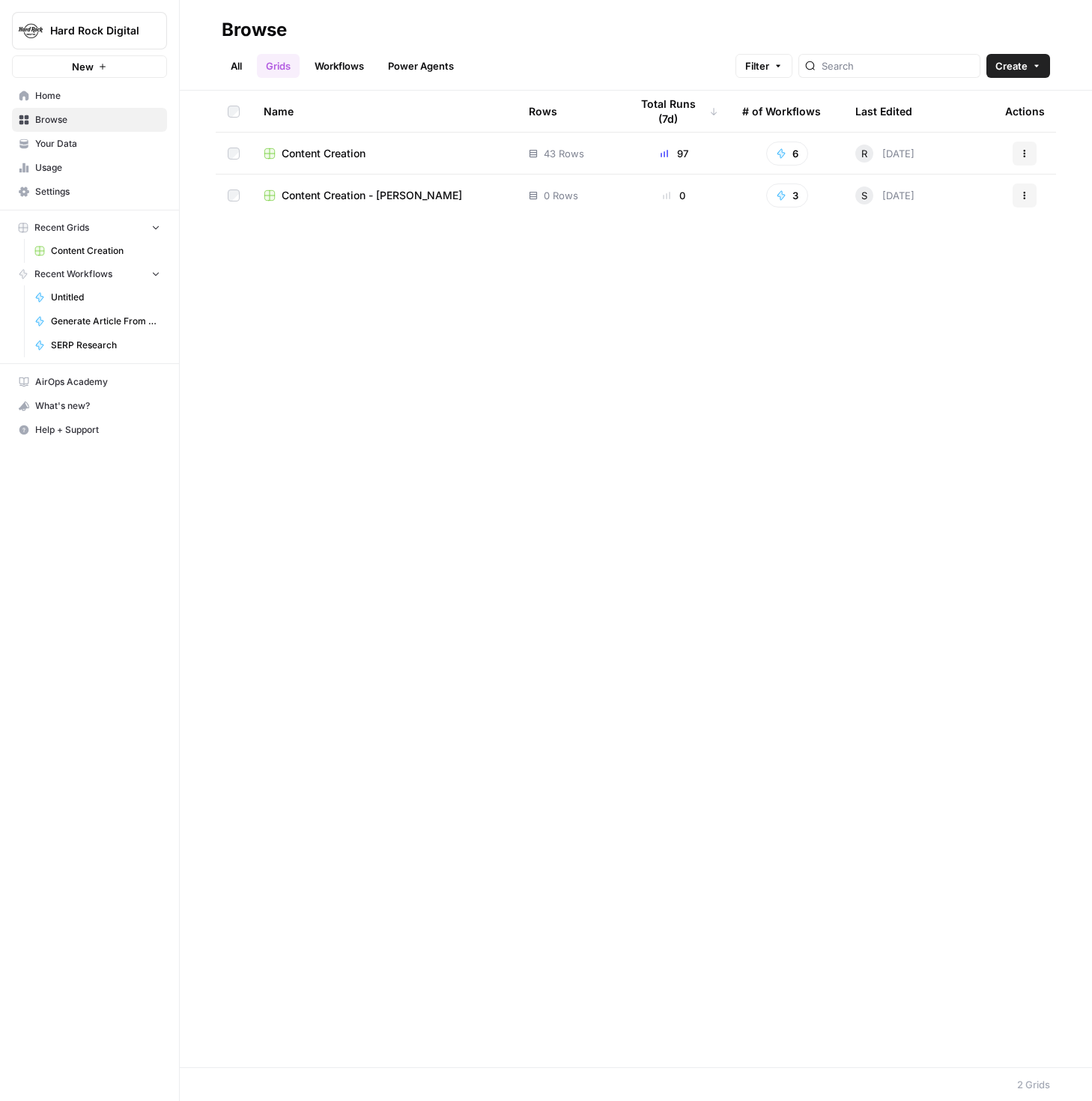
click at [314, 151] on span "Content Creation" at bounding box center [324, 153] width 84 height 15
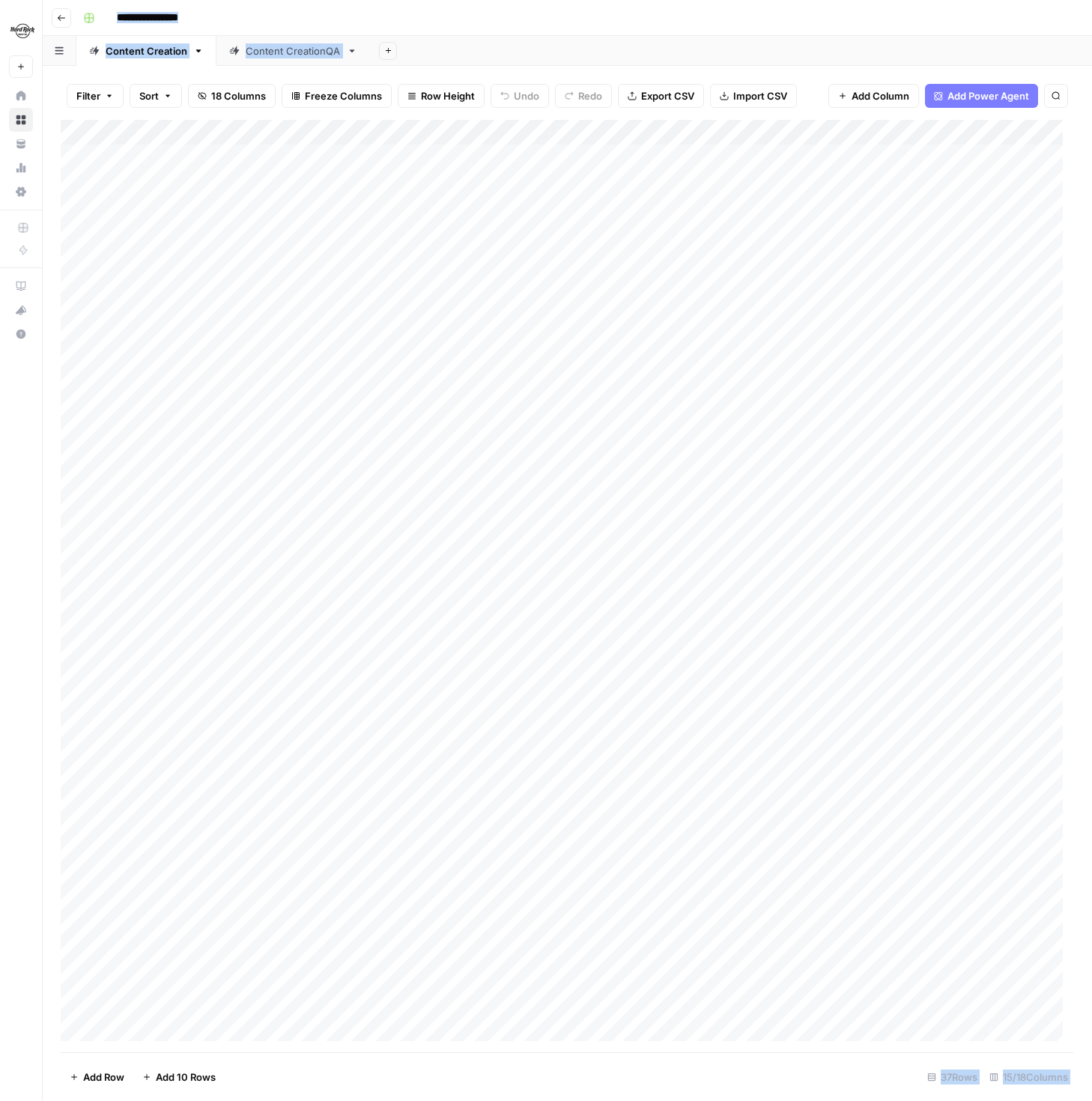
scroll to position [70, 0]
click at [130, 1027] on div "Add Column" at bounding box center [567, 586] width 1013 height 932
click at [195, 1031] on div "Add Column" at bounding box center [567, 586] width 1013 height 932
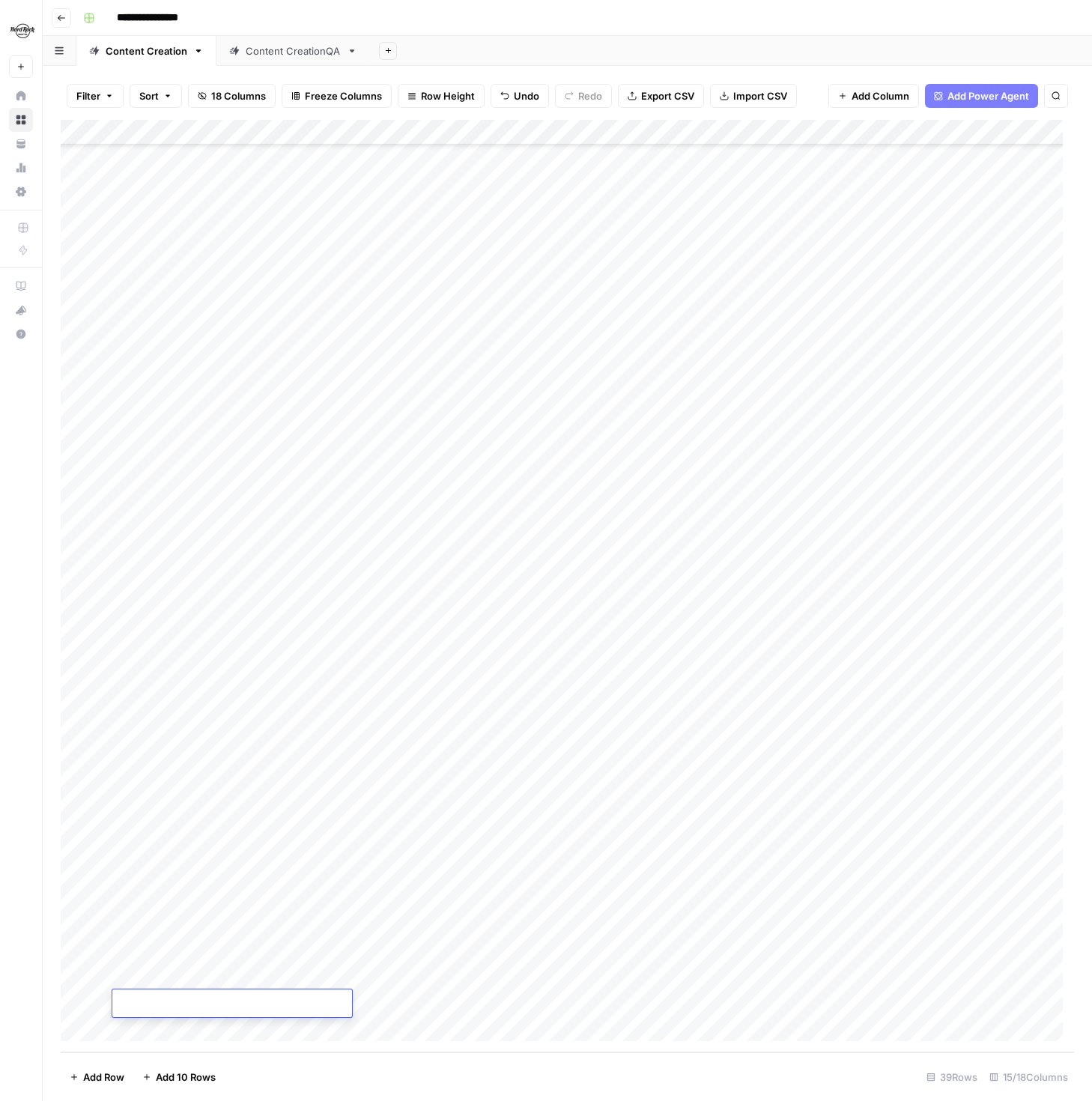
click at [252, 1067] on footer "Add Row Add 10 Rows 39 Rows 15/18 Columns" at bounding box center [567, 1077] width 1013 height 49
click at [83, 1001] on div "Add Column" at bounding box center [567, 586] width 1013 height 932
click at [116, 1074] on span "Delete 1 Row" at bounding box center [100, 1077] width 60 height 15
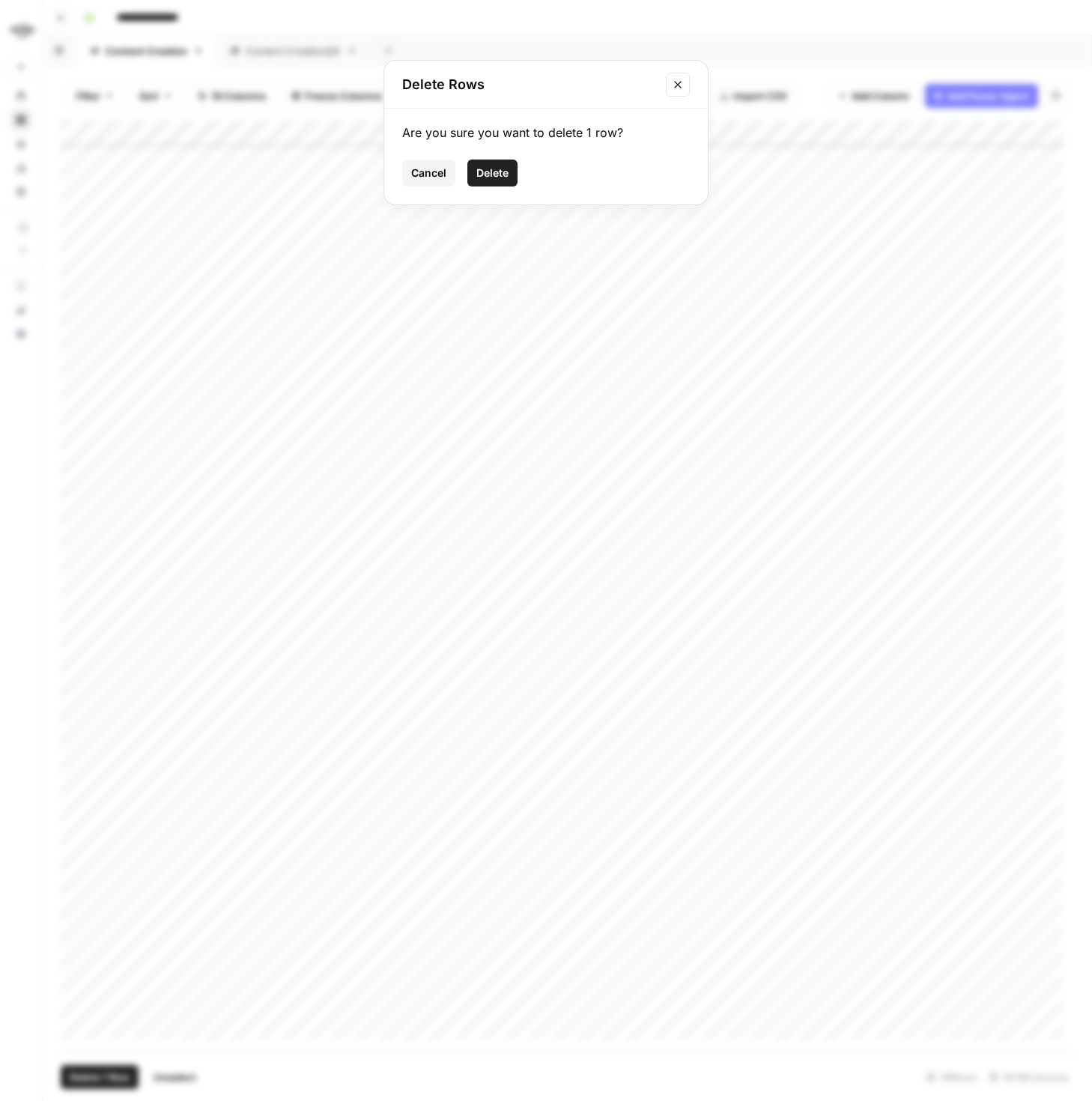
click at [493, 170] on span "Delete" at bounding box center [493, 173] width 32 height 15
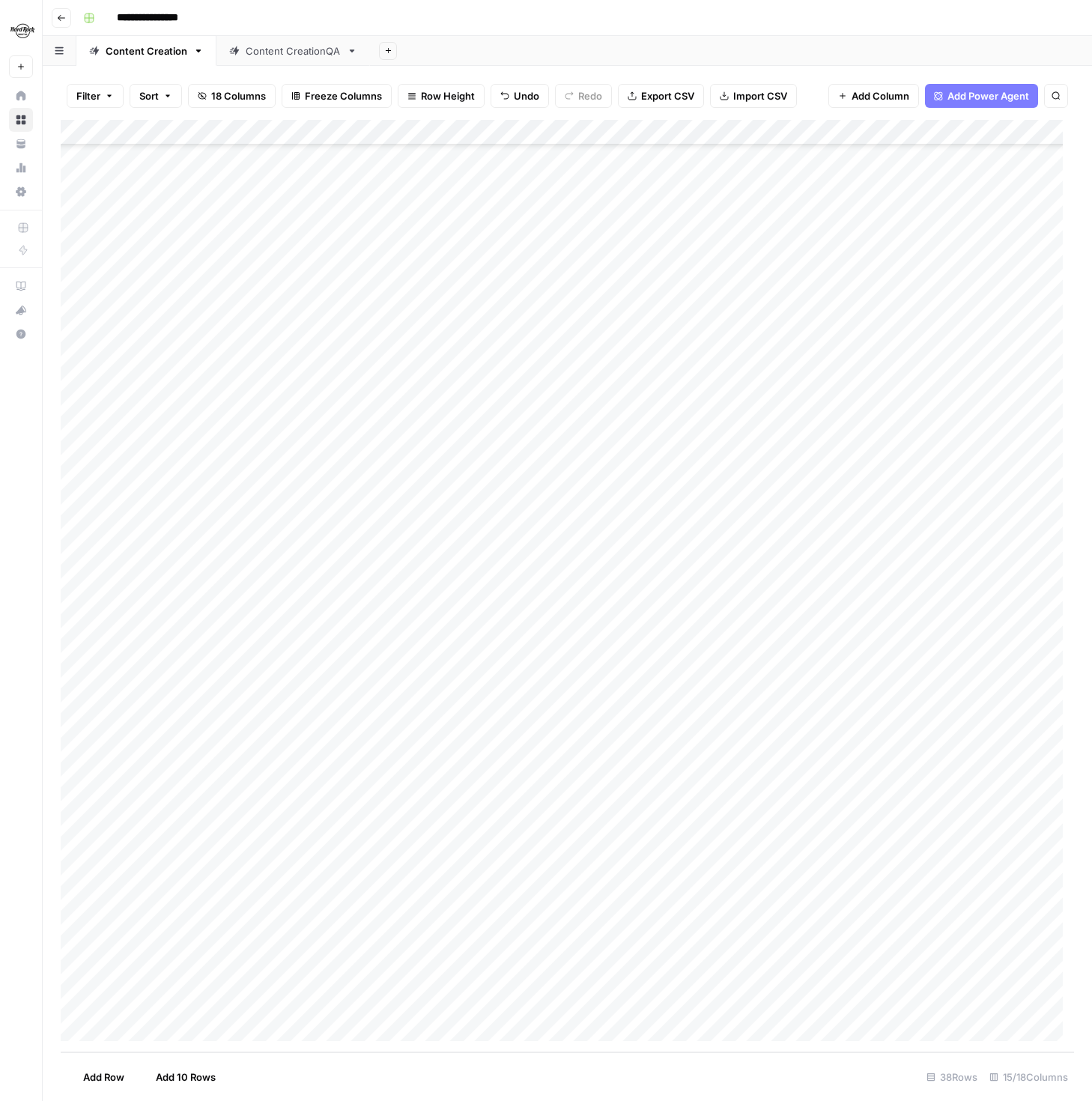
scroll to position [96, 0]
click at [26, 964] on div "Hard Rock Digital New Home Browse Your Data Usage Settings Recent Grids Content…" at bounding box center [21, 550] width 42 height 1101
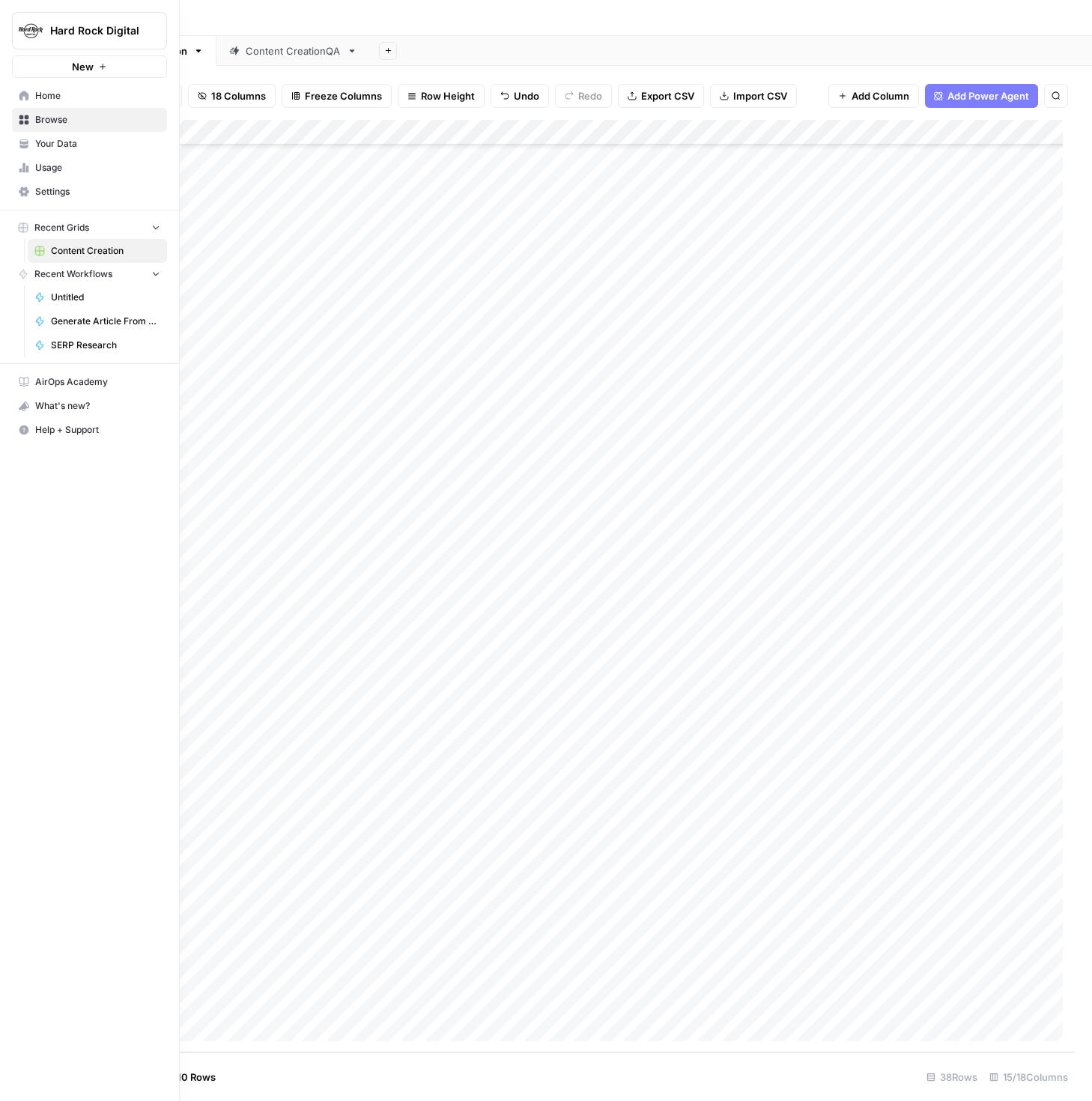
click at [19, 141] on icon at bounding box center [23, 143] width 11 height 11
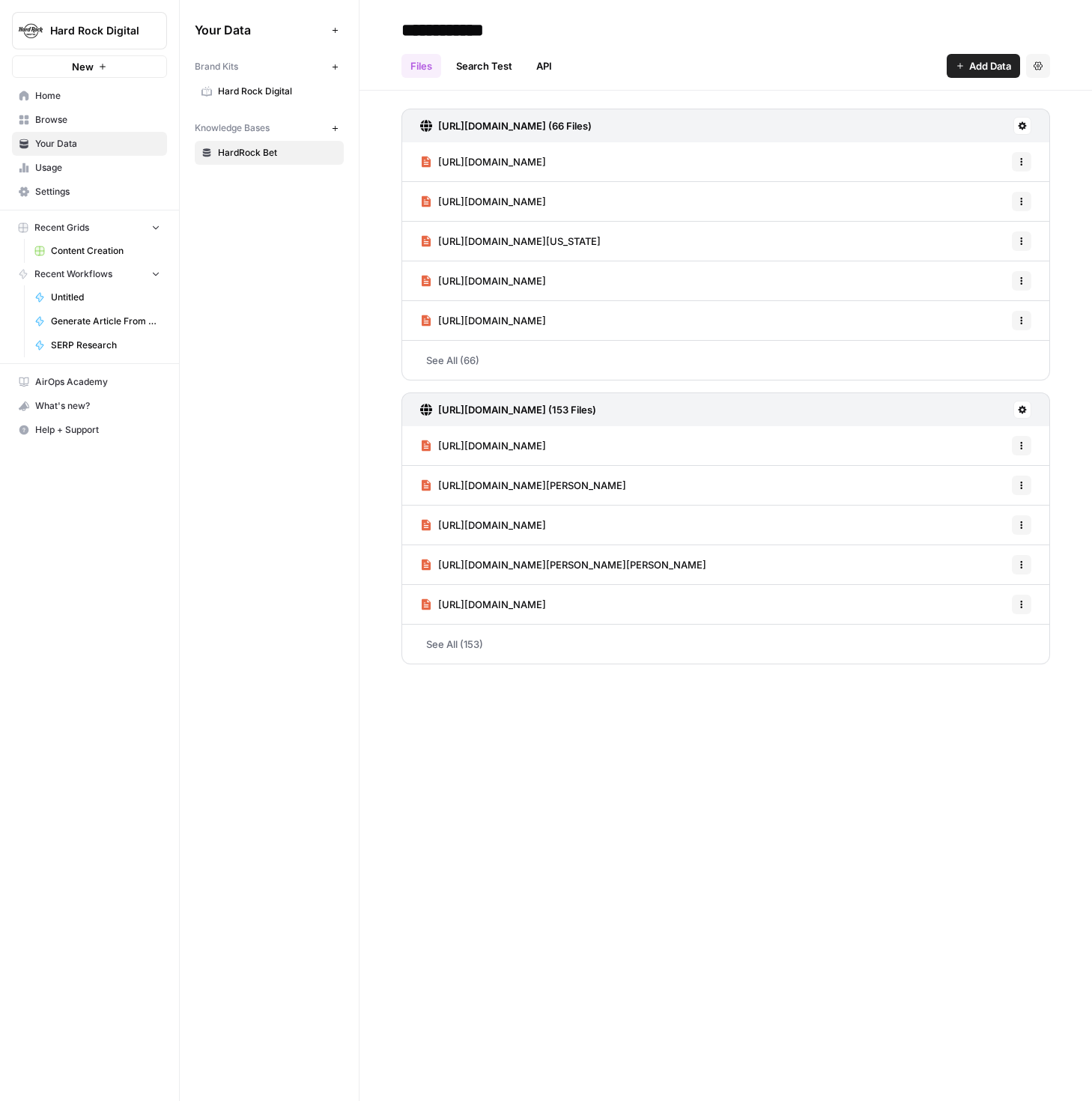
click at [45, 123] on span "Browse" at bounding box center [97, 120] width 125 height 14
